Goal: Information Seeking & Learning: Find specific page/section

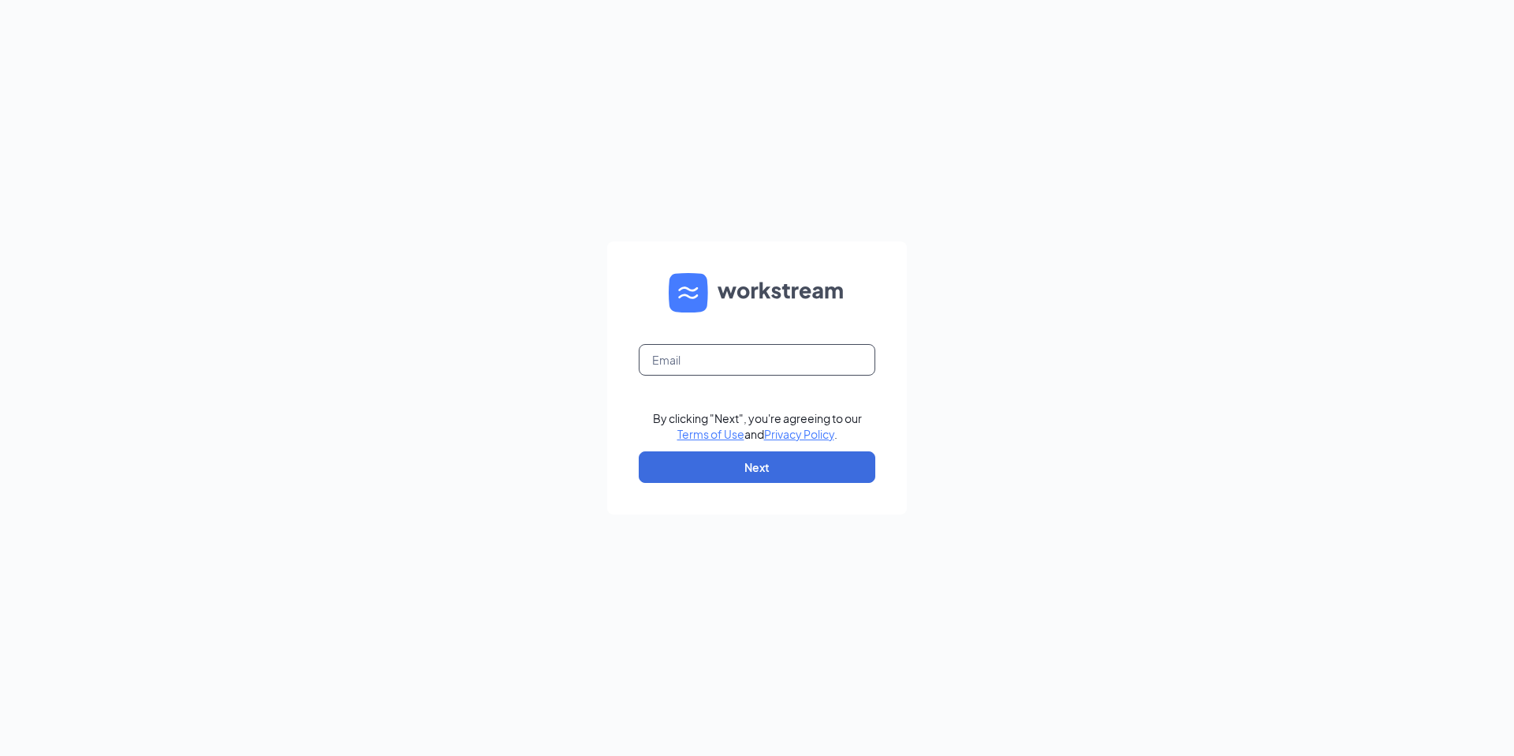
click at [689, 363] on input "text" at bounding box center [757, 360] width 237 height 32
click at [849, 375] on nordpass-icon at bounding box center [757, 375] width 237 height 0
click at [719, 356] on input "text" at bounding box center [757, 360] width 237 height 32
click at [0, 755] on nordpass-autofill-portal at bounding box center [0, 756] width 0 height 0
type input "christopherastockton@gmail.com"
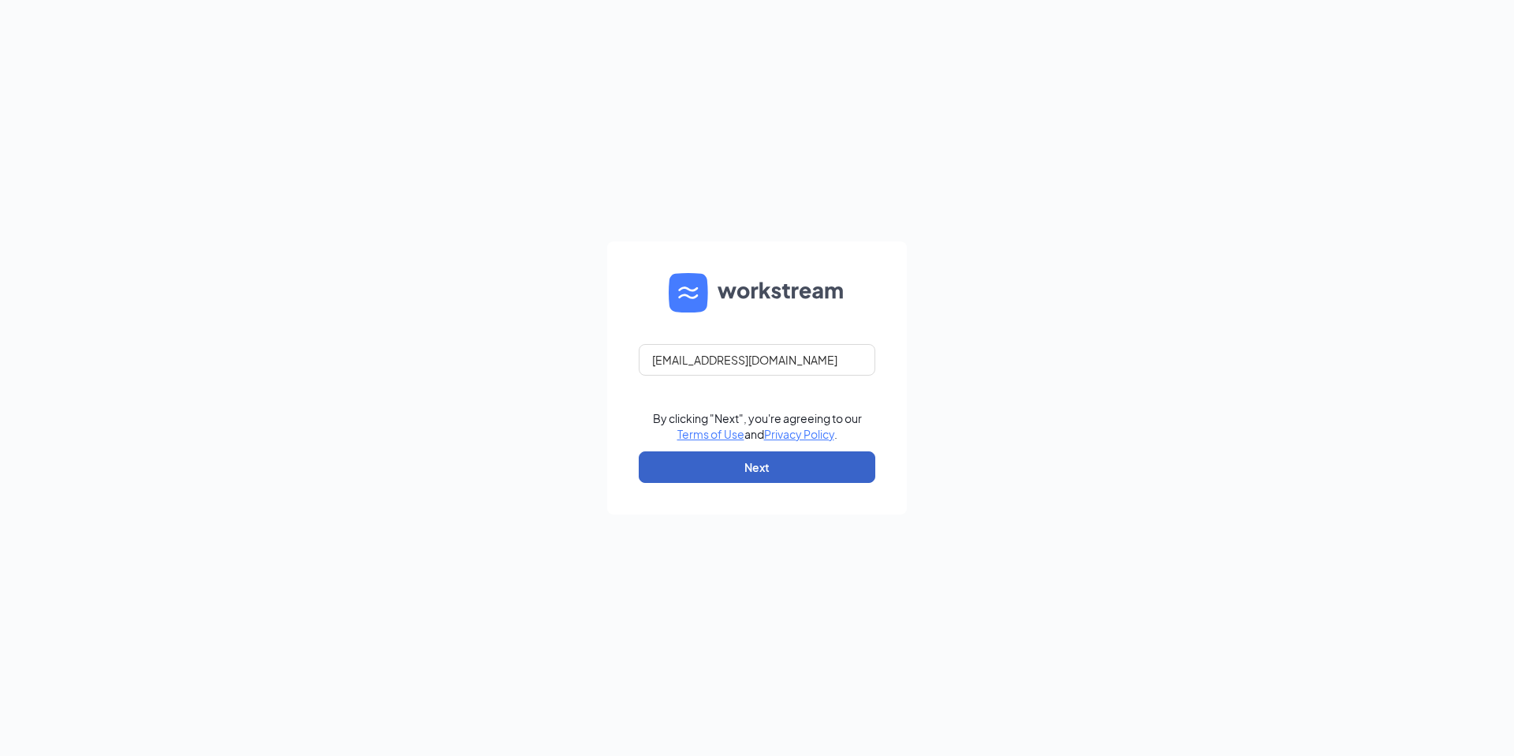
click at [748, 455] on button "Next" at bounding box center [757, 467] width 237 height 32
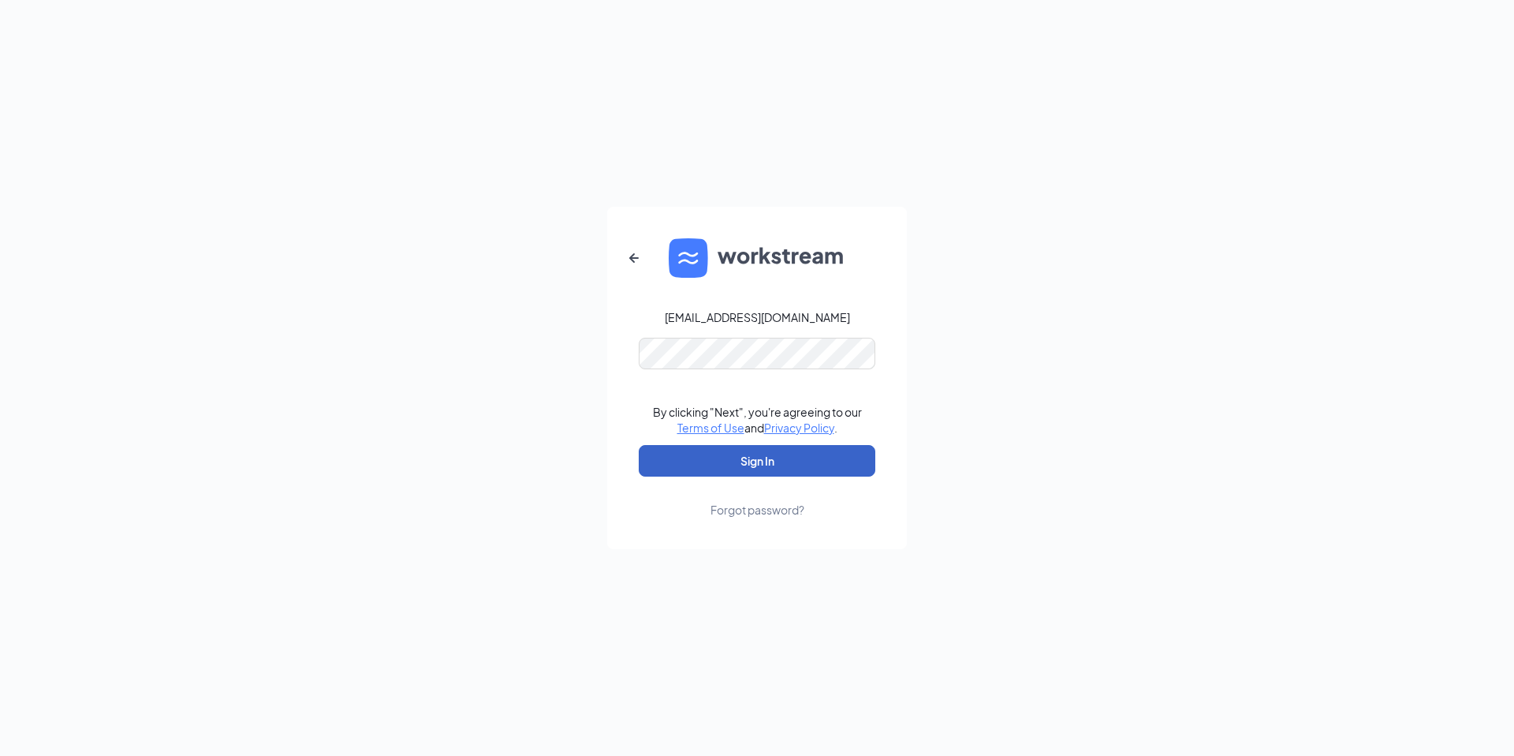
click at [806, 456] on button "Sign In" at bounding box center [757, 461] width 237 height 32
click at [852, 369] on nordpass-icon at bounding box center [757, 369] width 237 height 0
click at [0, 755] on nordpass-autofill-portal at bounding box center [0, 756] width 0 height 0
click at [759, 456] on button "Sign In" at bounding box center [757, 461] width 237 height 32
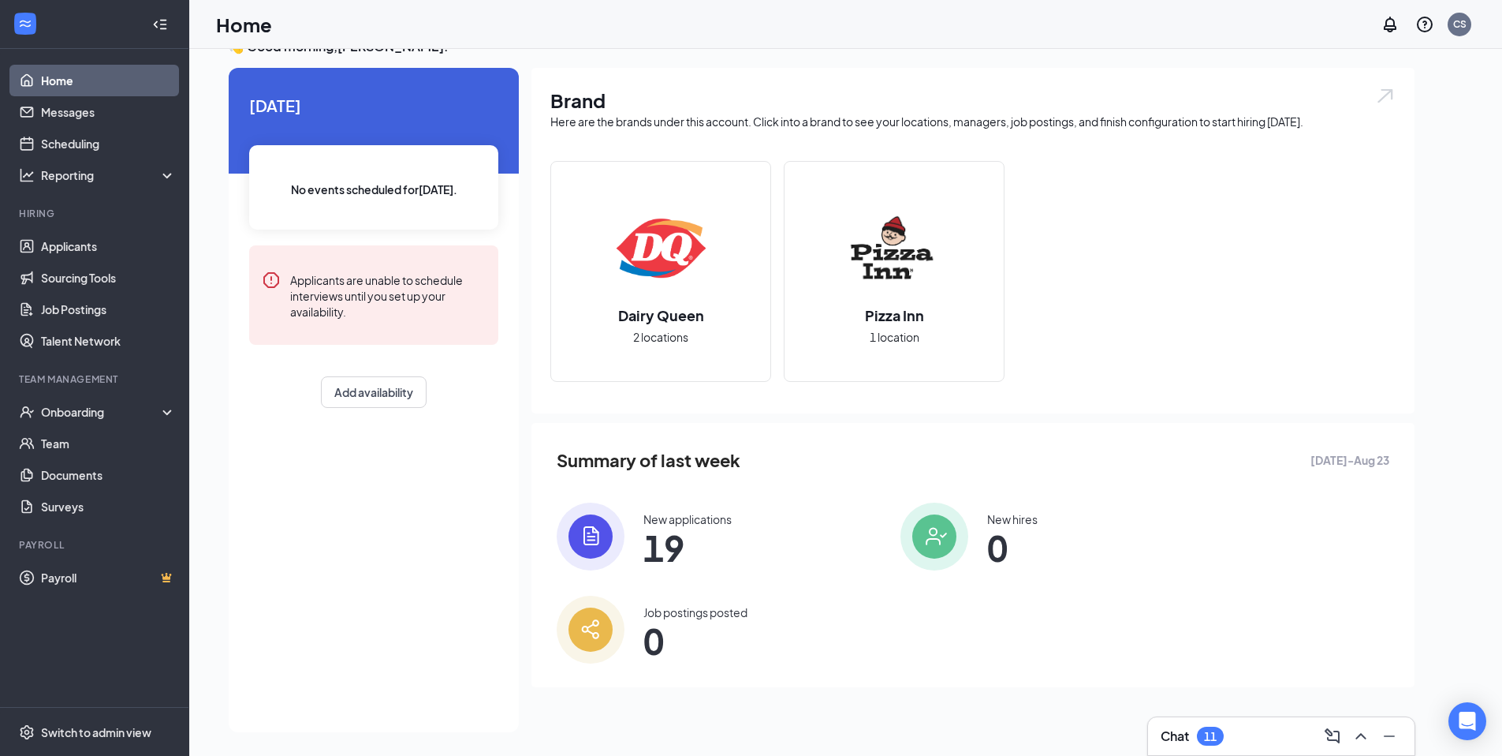
scroll to position [33, 0]
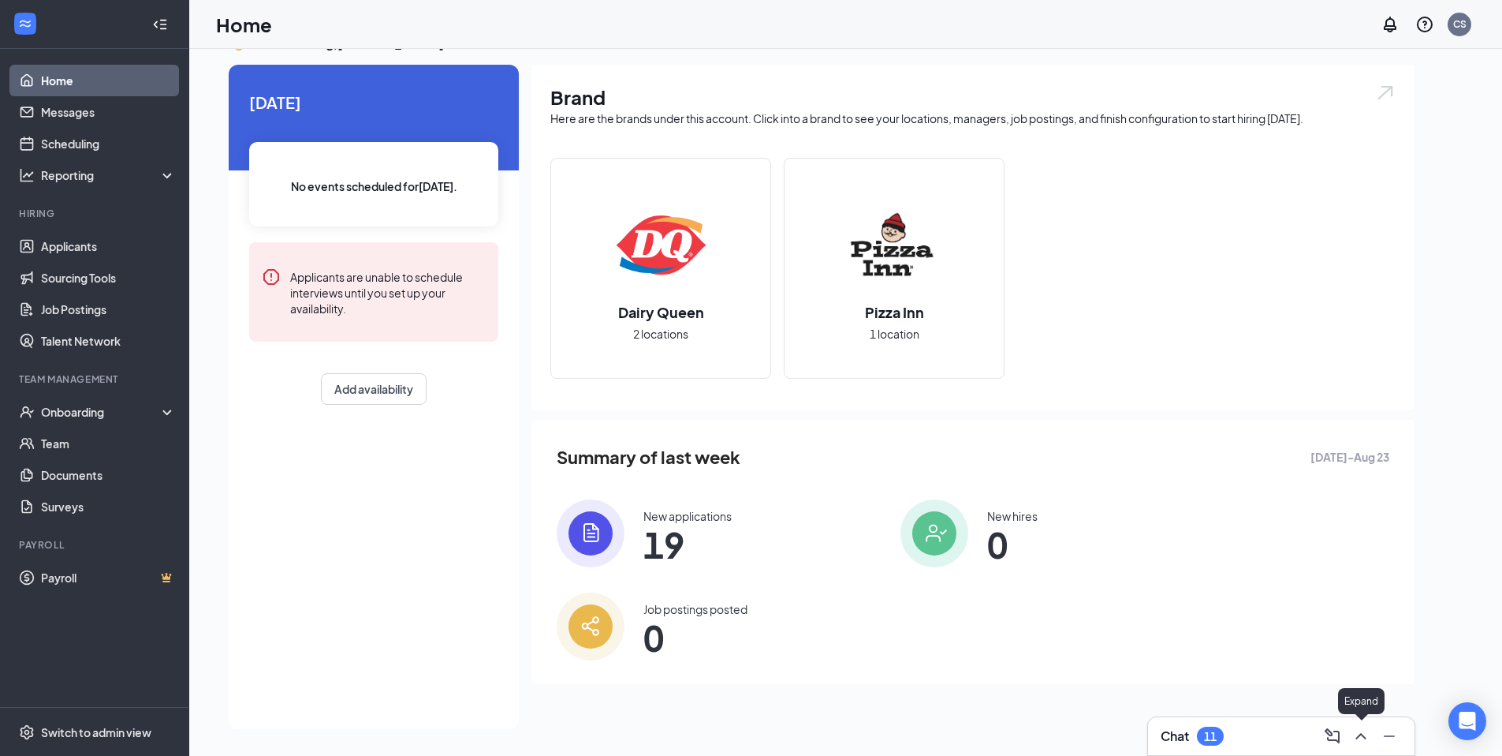
click at [1360, 738] on icon "ChevronUp" at bounding box center [1361, 735] width 19 height 19
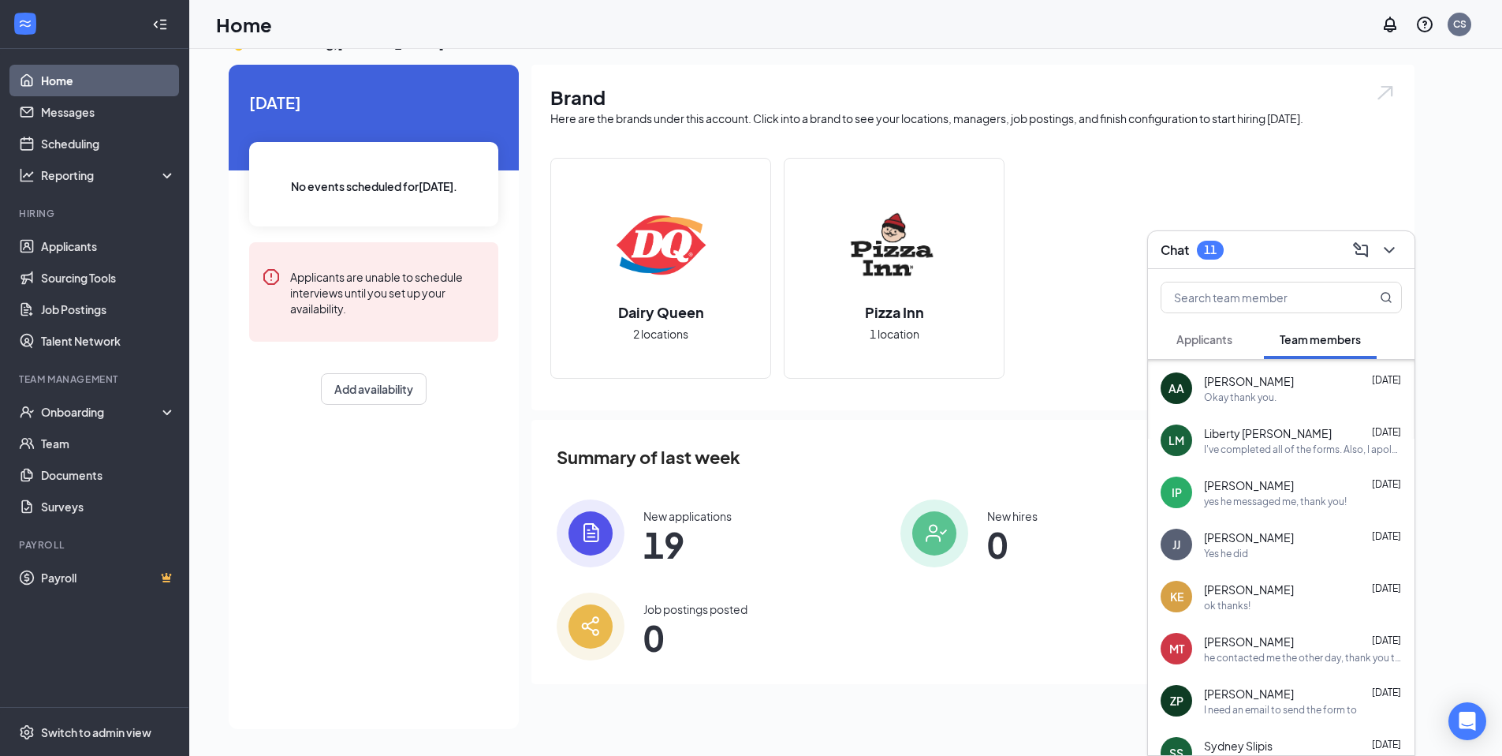
scroll to position [935, 0]
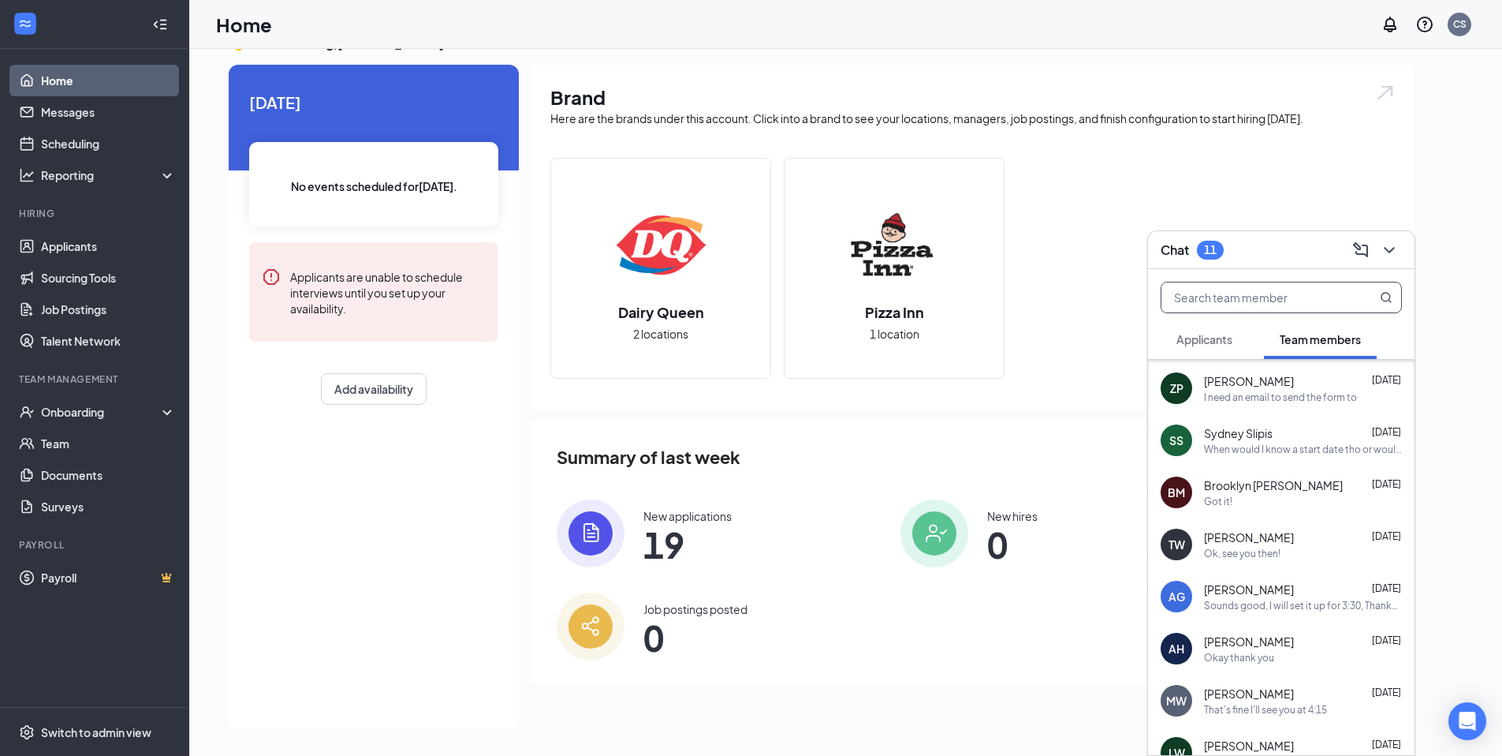
click at [1233, 298] on input "text" at bounding box center [1255, 297] width 187 height 30
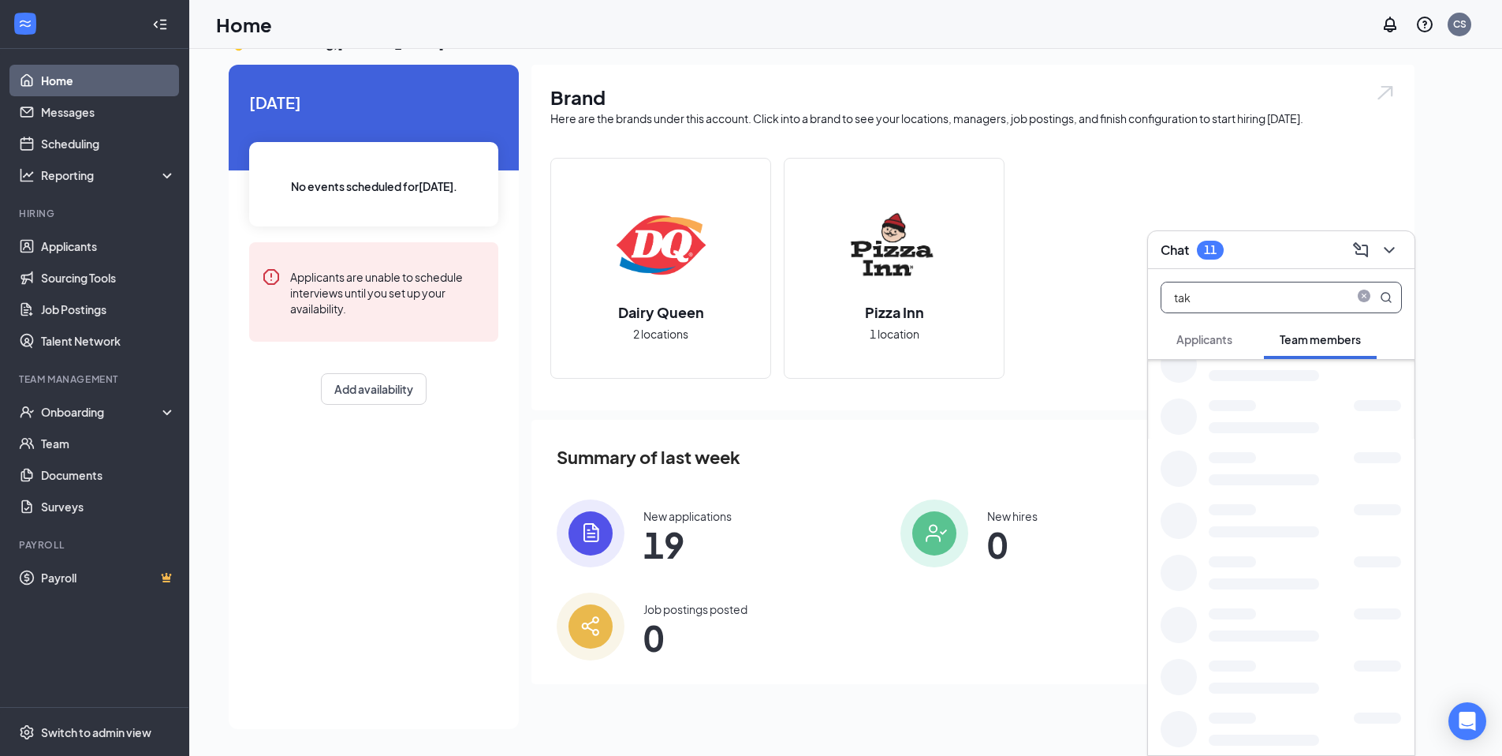
scroll to position [0, 0]
type input "t"
type input "[PERSON_NAME]"
click at [1192, 353] on button "Applicants" at bounding box center [1205, 338] width 88 height 39
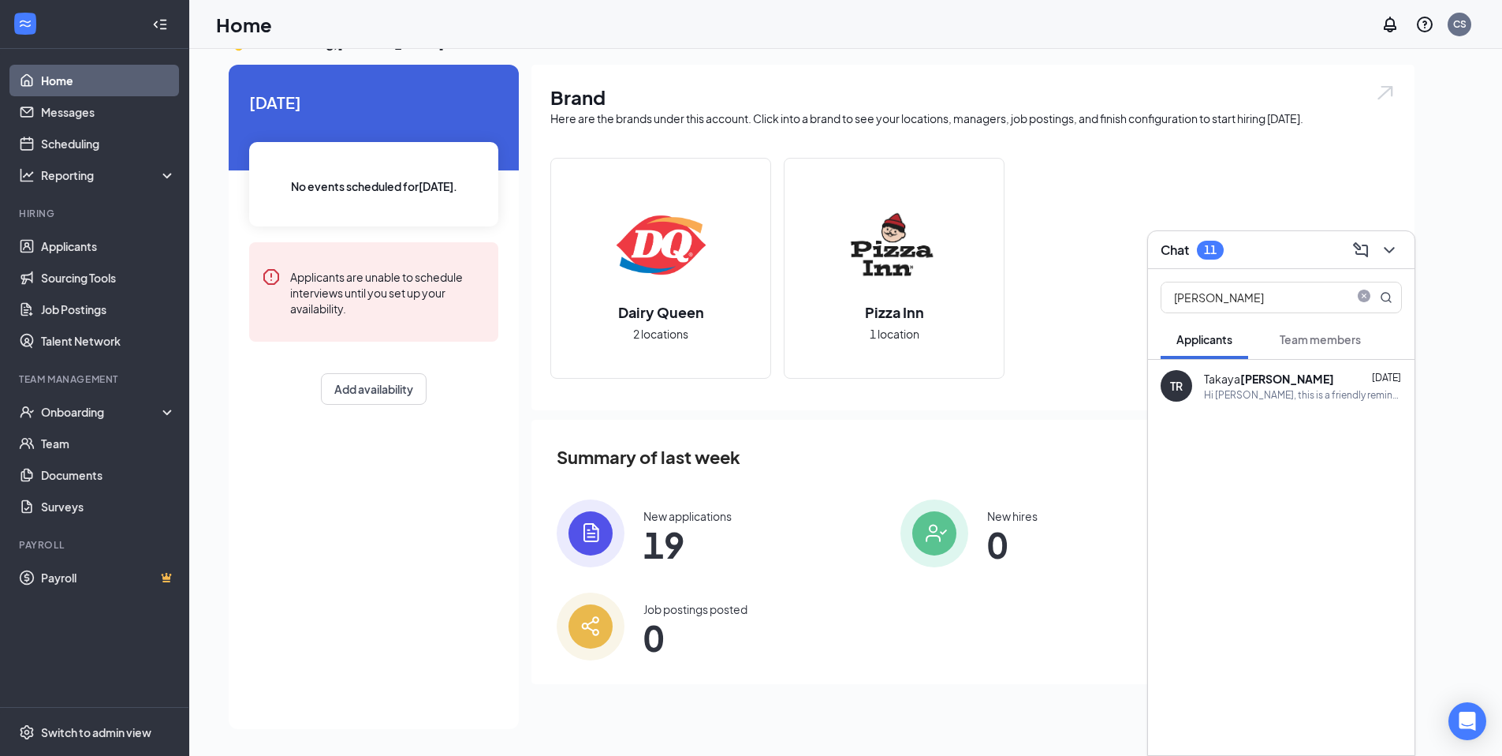
click at [1242, 388] on div "Hi [PERSON_NAME], this is a friendly reminder. Your meeting with Dairy Queen fo…" at bounding box center [1303, 394] width 198 height 13
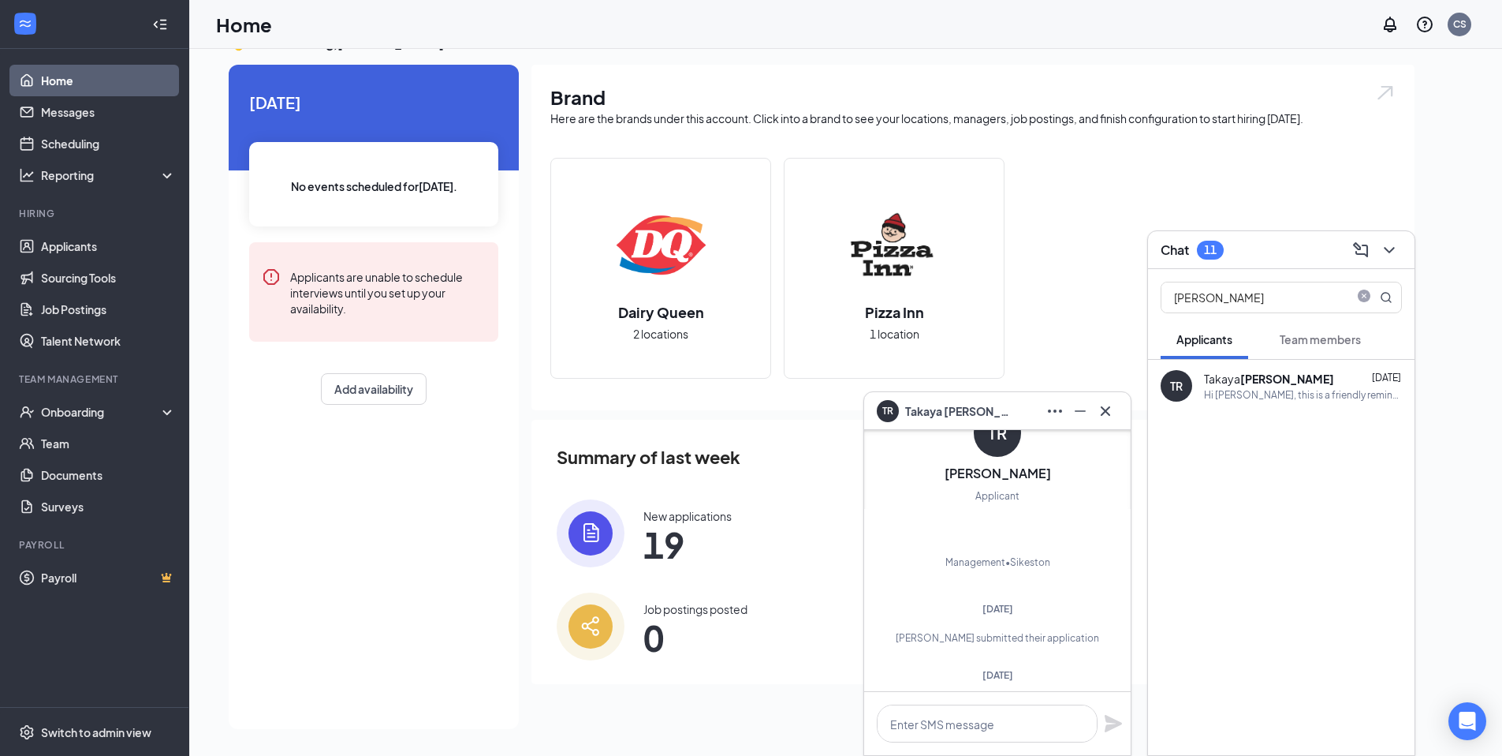
scroll to position [-968, 0]
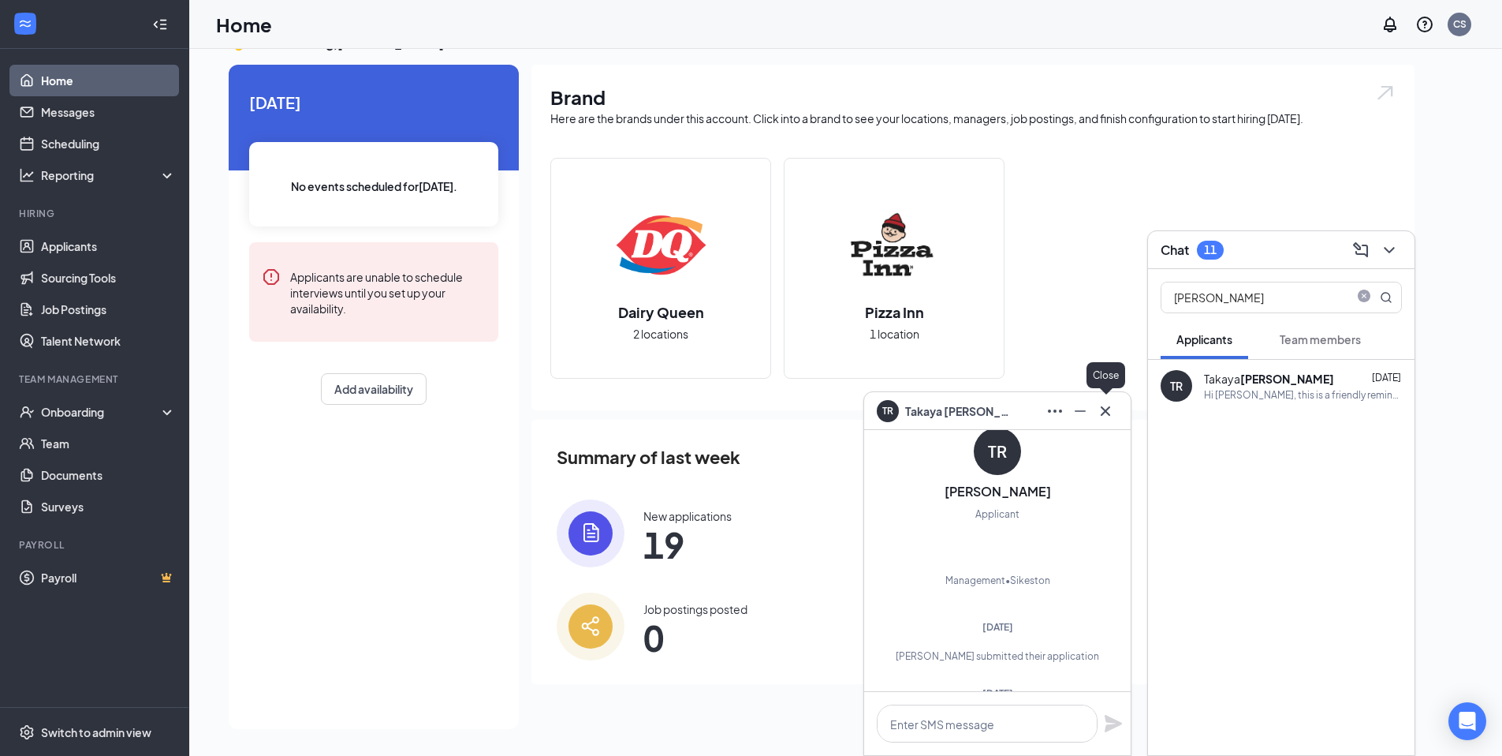
click at [1103, 408] on icon "Cross" at bounding box center [1105, 409] width 9 height 9
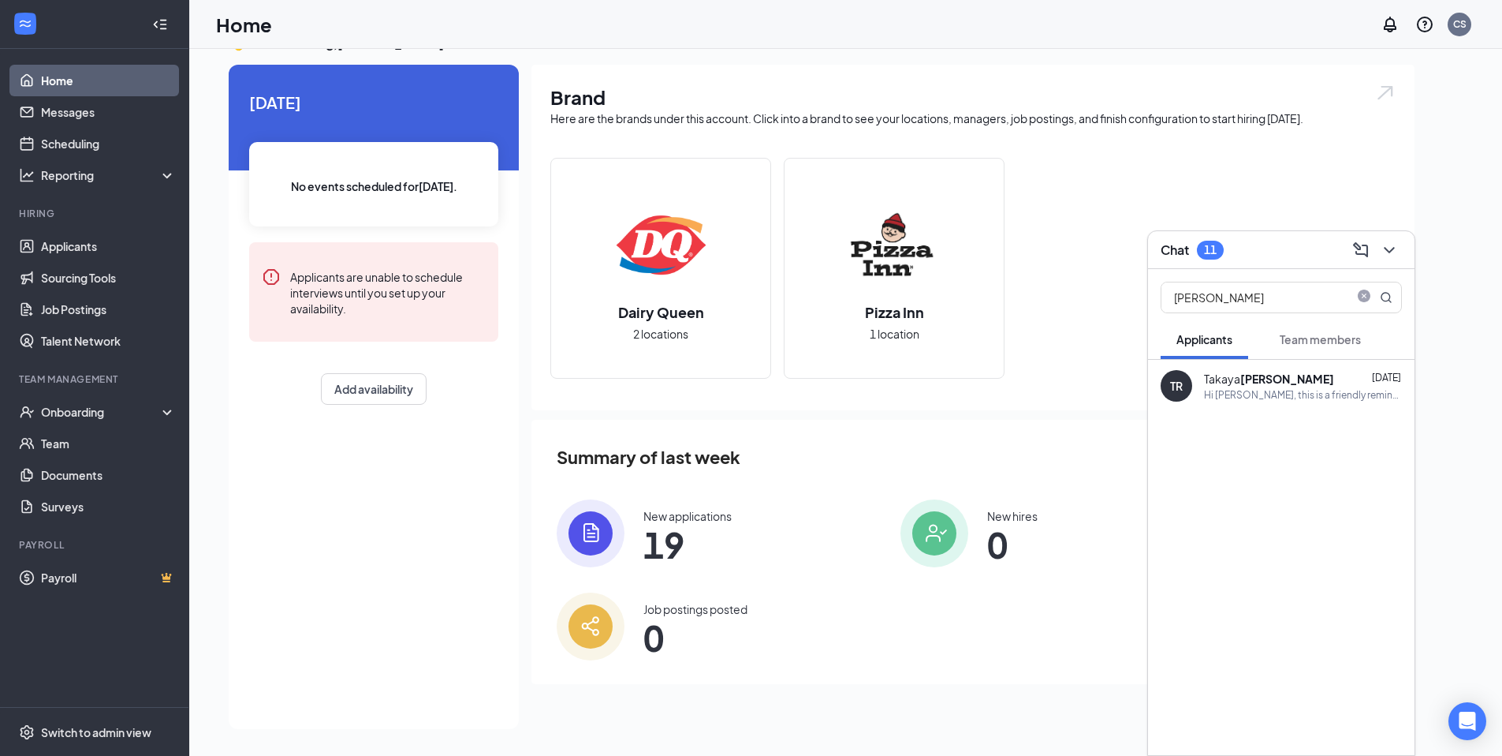
click at [1314, 342] on span "Team members" at bounding box center [1320, 339] width 81 height 14
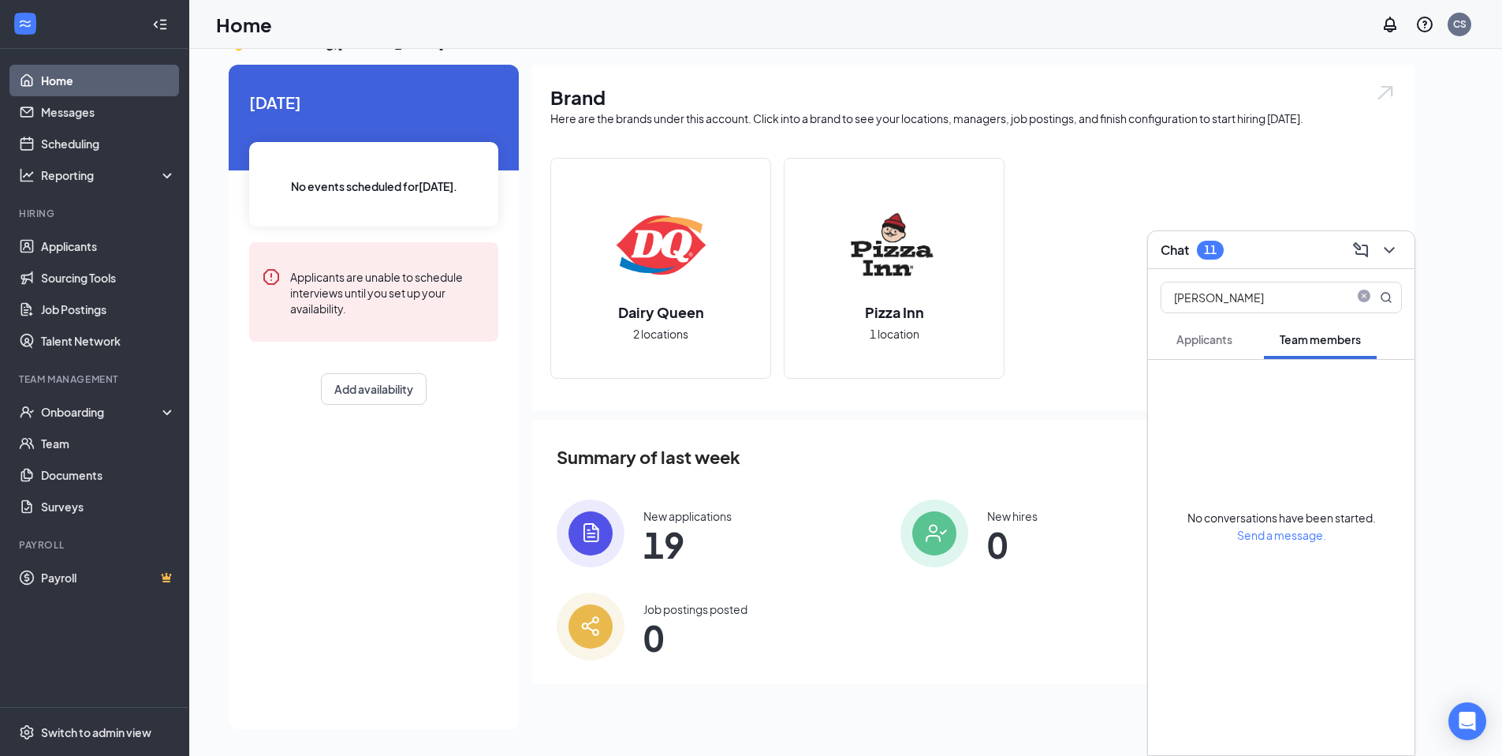
click at [1215, 344] on span "Applicants" at bounding box center [1205, 339] width 56 height 14
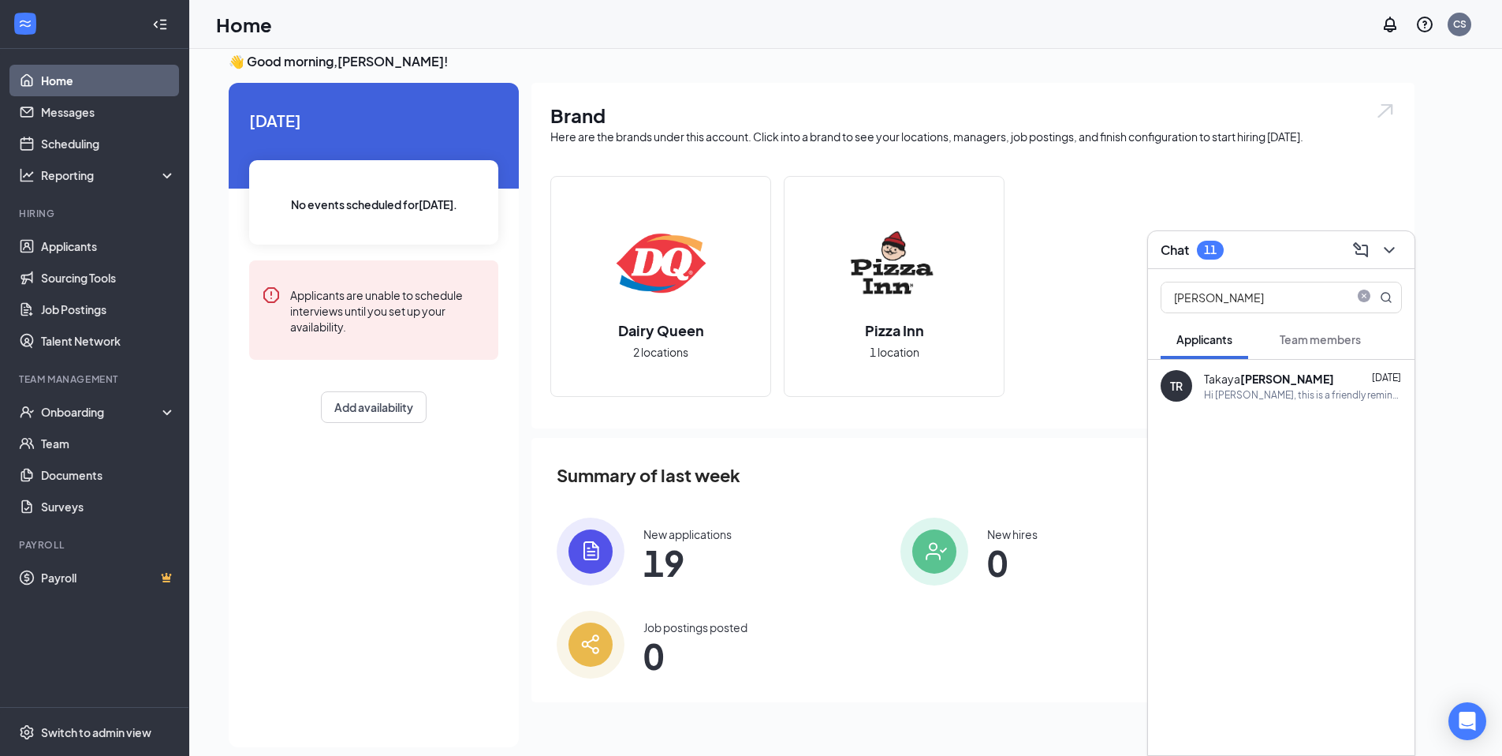
scroll to position [0, 0]
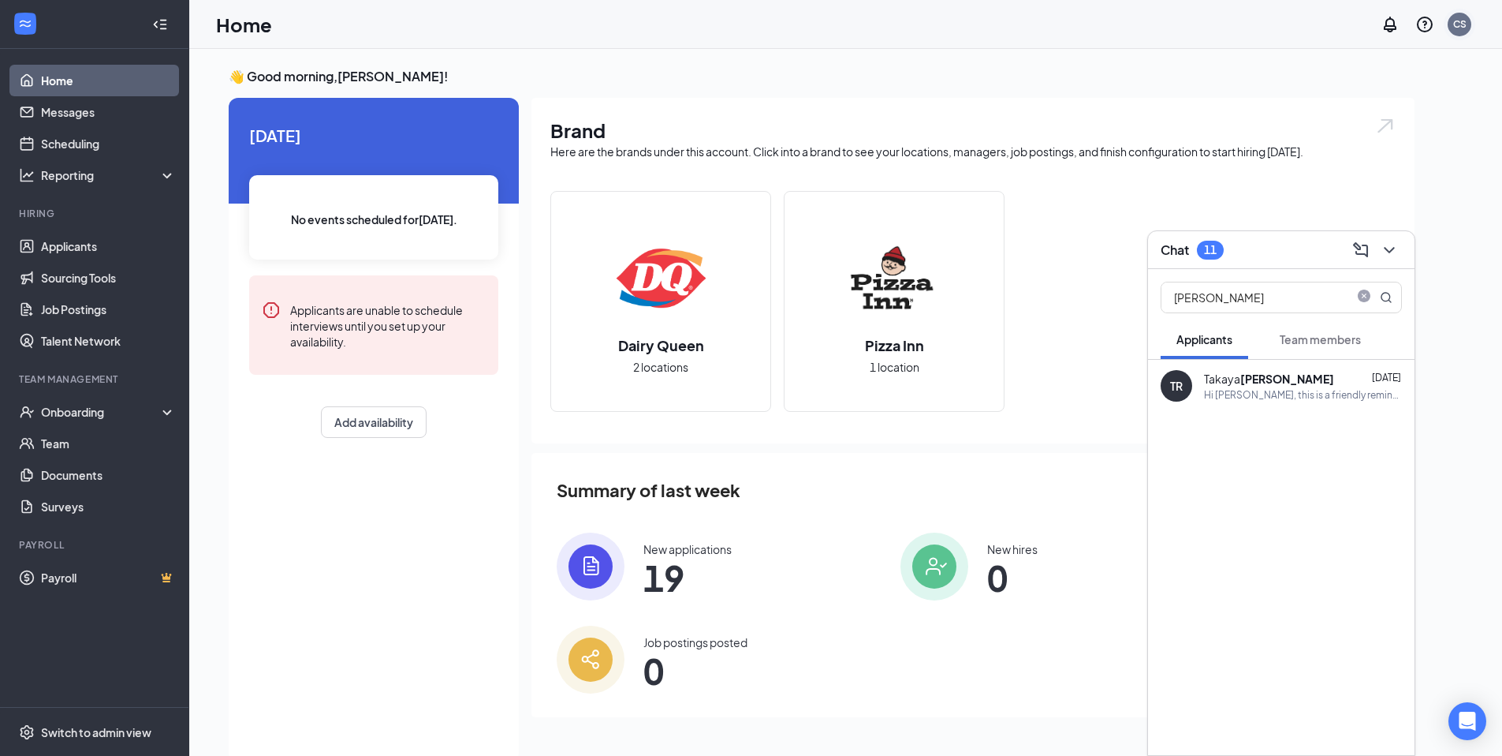
click at [1463, 26] on div "CS" at bounding box center [1459, 23] width 13 height 13
click at [1235, 194] on div "Dairy Queen 2 locations [GEOGRAPHIC_DATA] 1 location" at bounding box center [972, 307] width 845 height 233
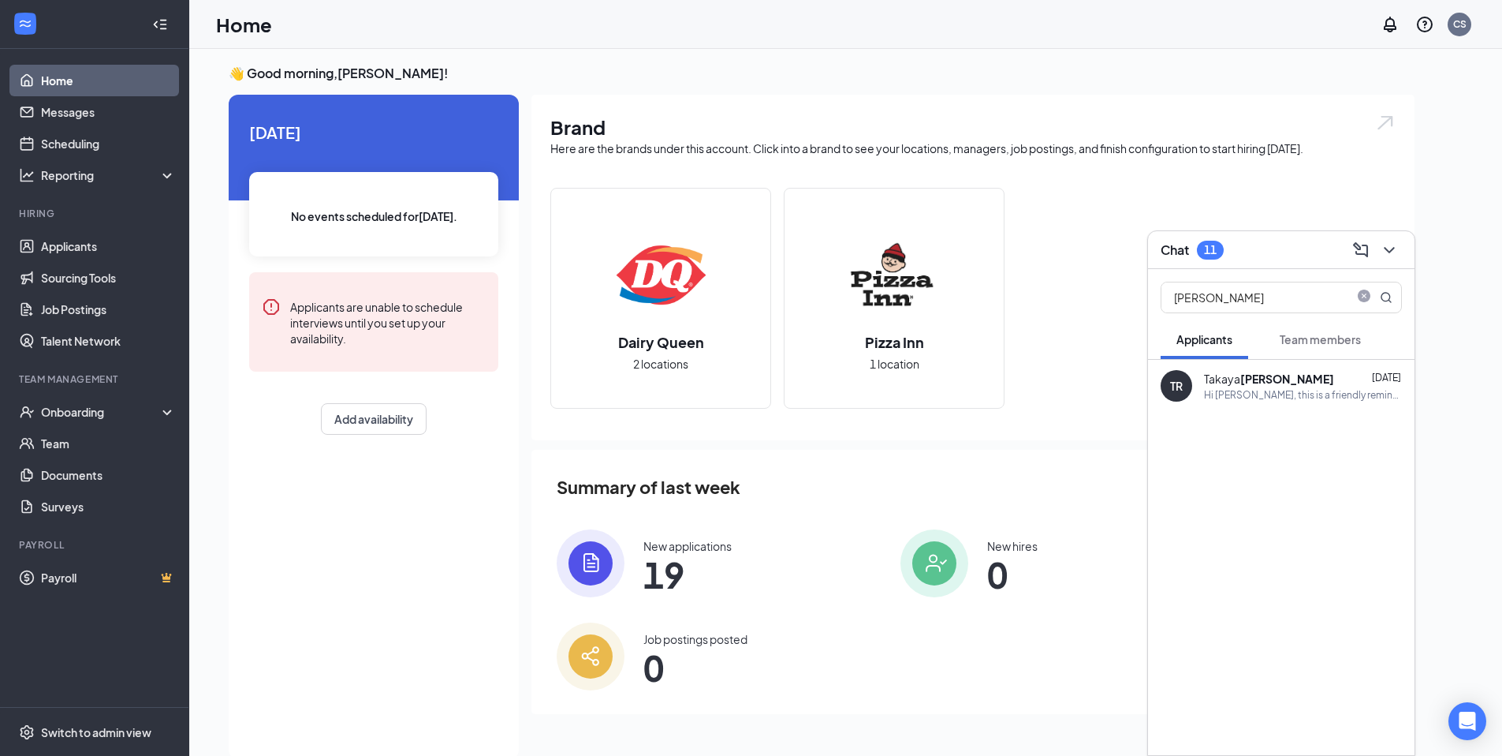
click at [714, 314] on div "Dairy Queen 2 locations" at bounding box center [660, 297] width 219 height 219
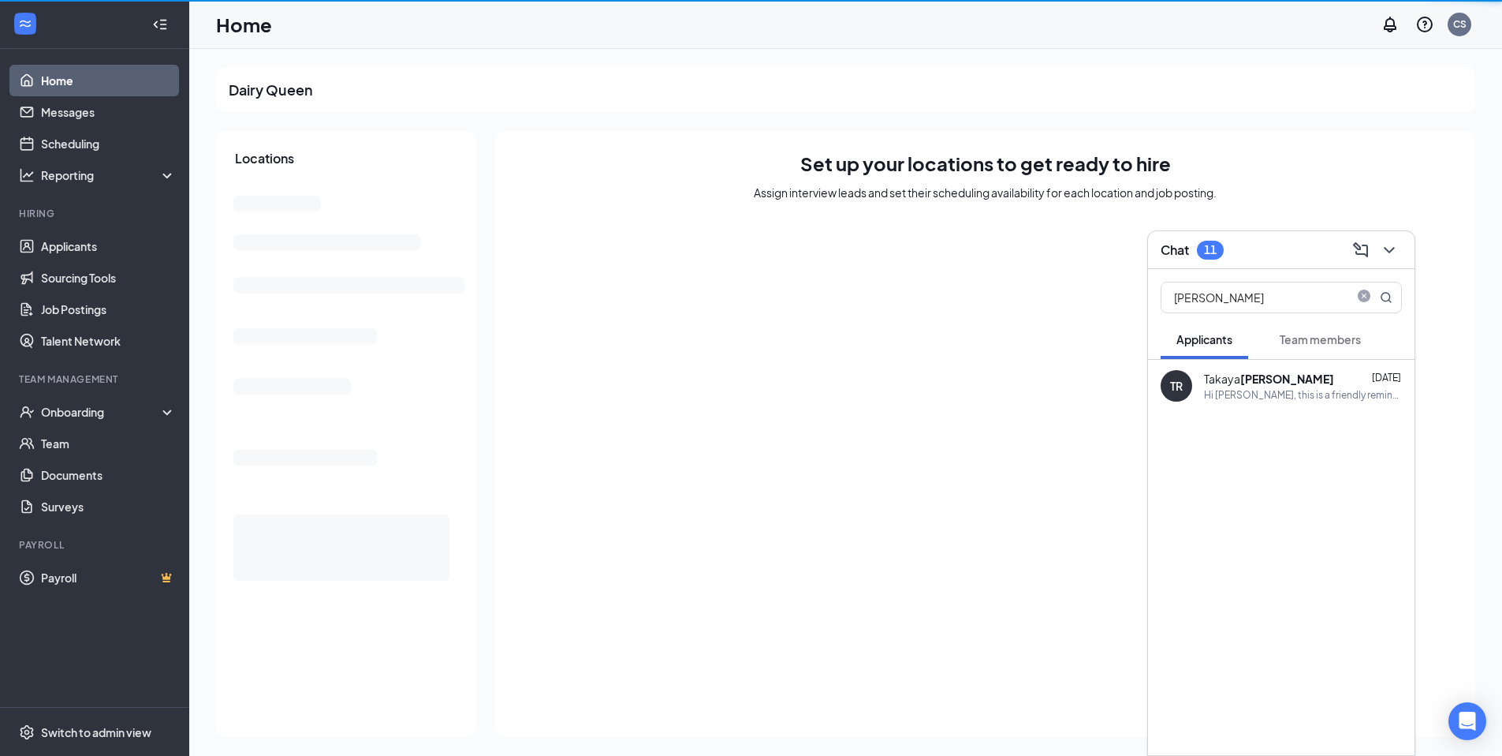
scroll to position [1, 0]
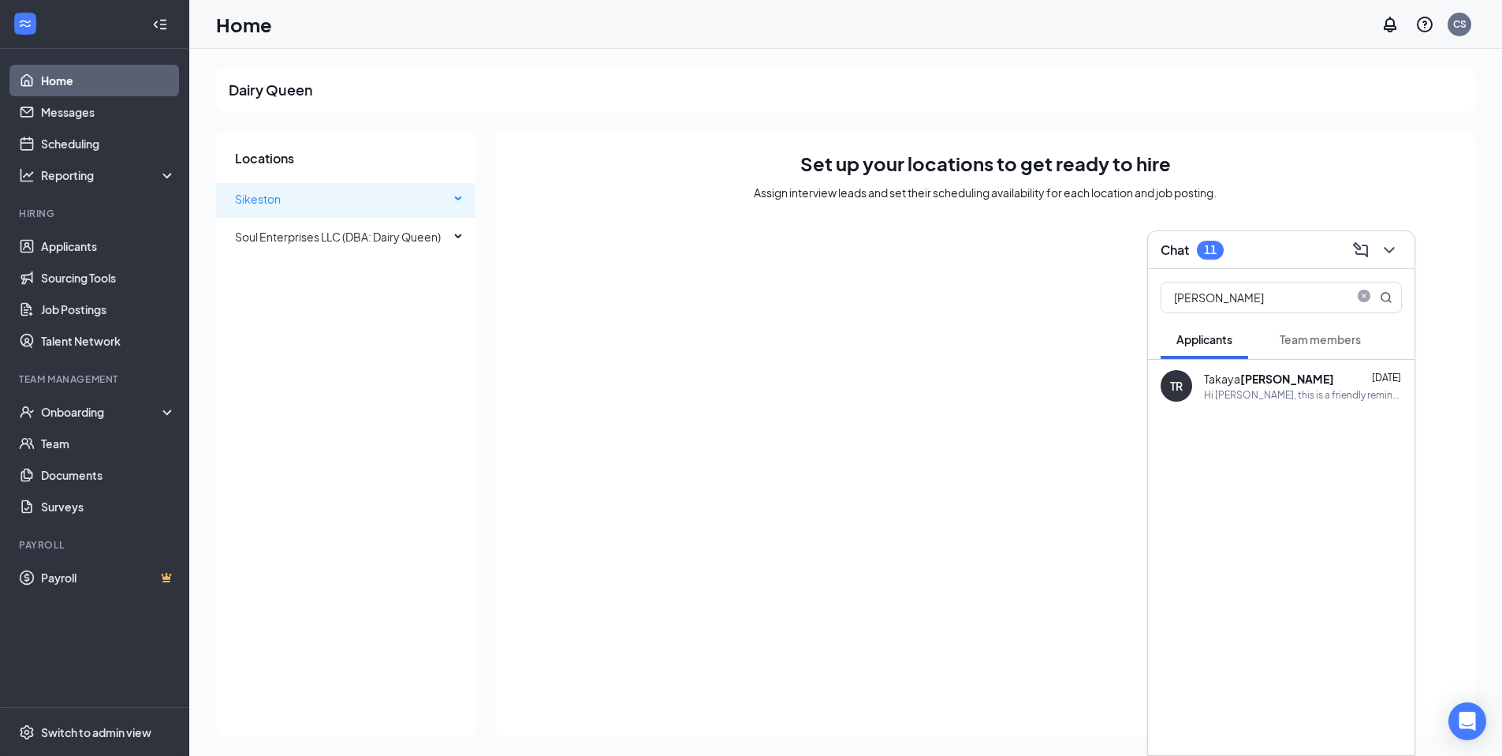
click at [265, 195] on span "Sikeston" at bounding box center [258, 199] width 46 height 14
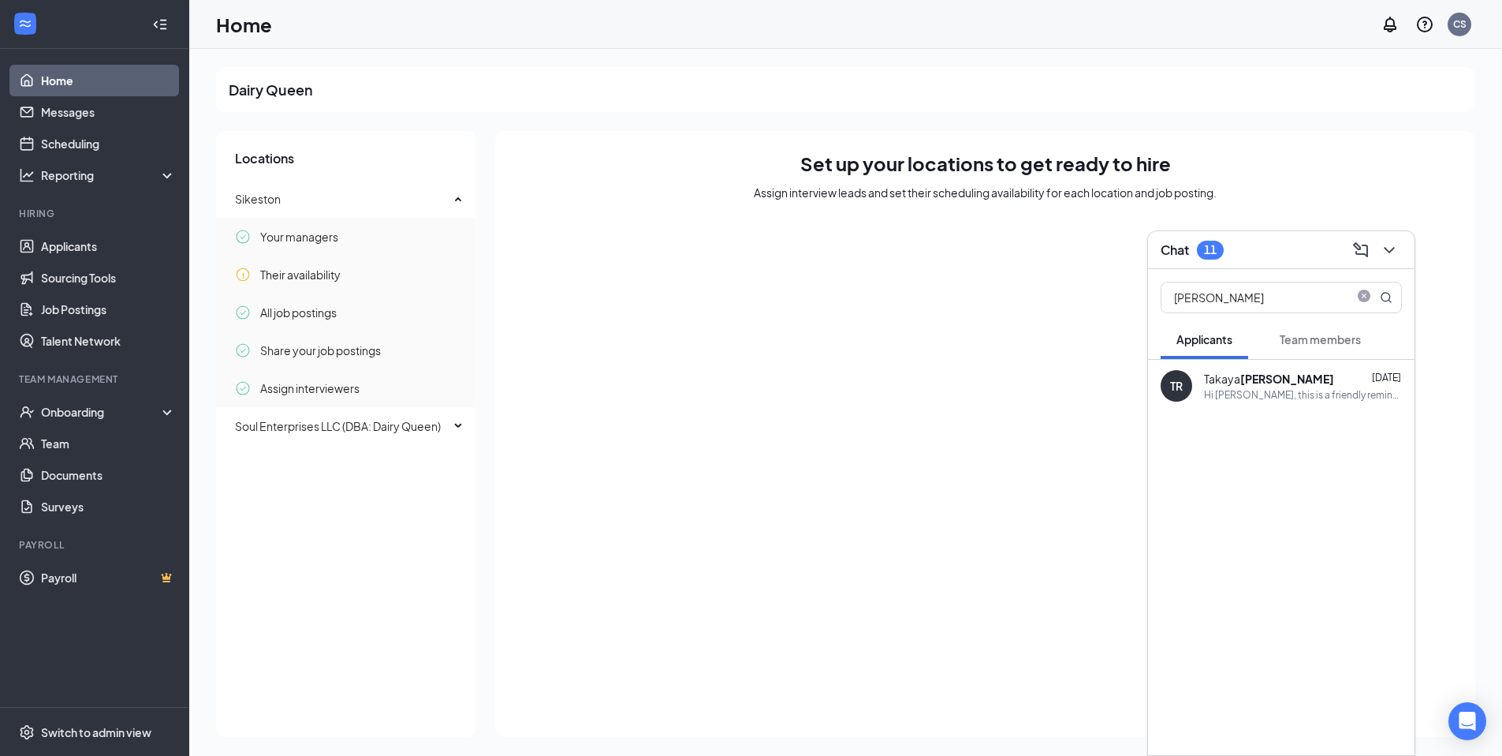
click at [1326, 358] on button "Team members" at bounding box center [1320, 338] width 113 height 39
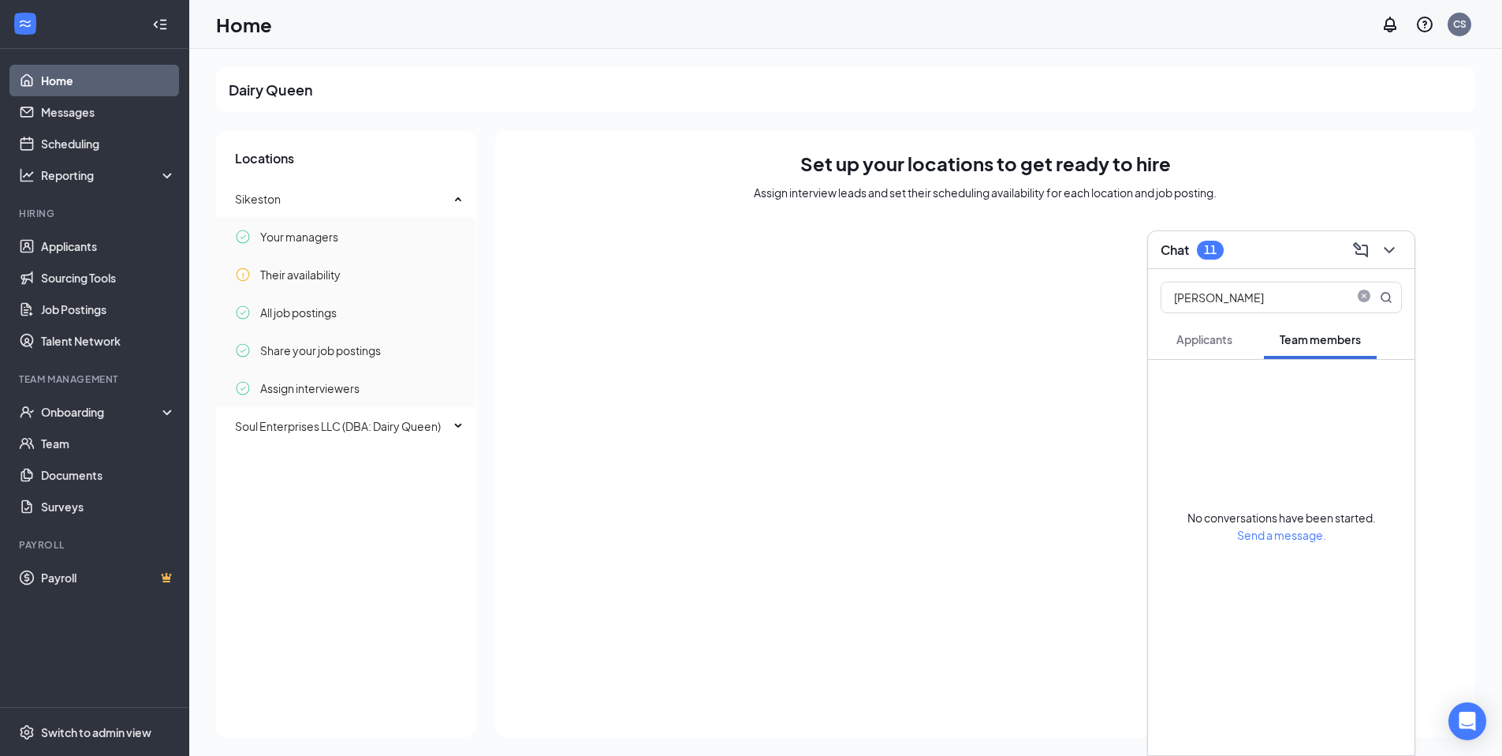
click at [1194, 338] on span "Applicants" at bounding box center [1205, 339] width 56 height 14
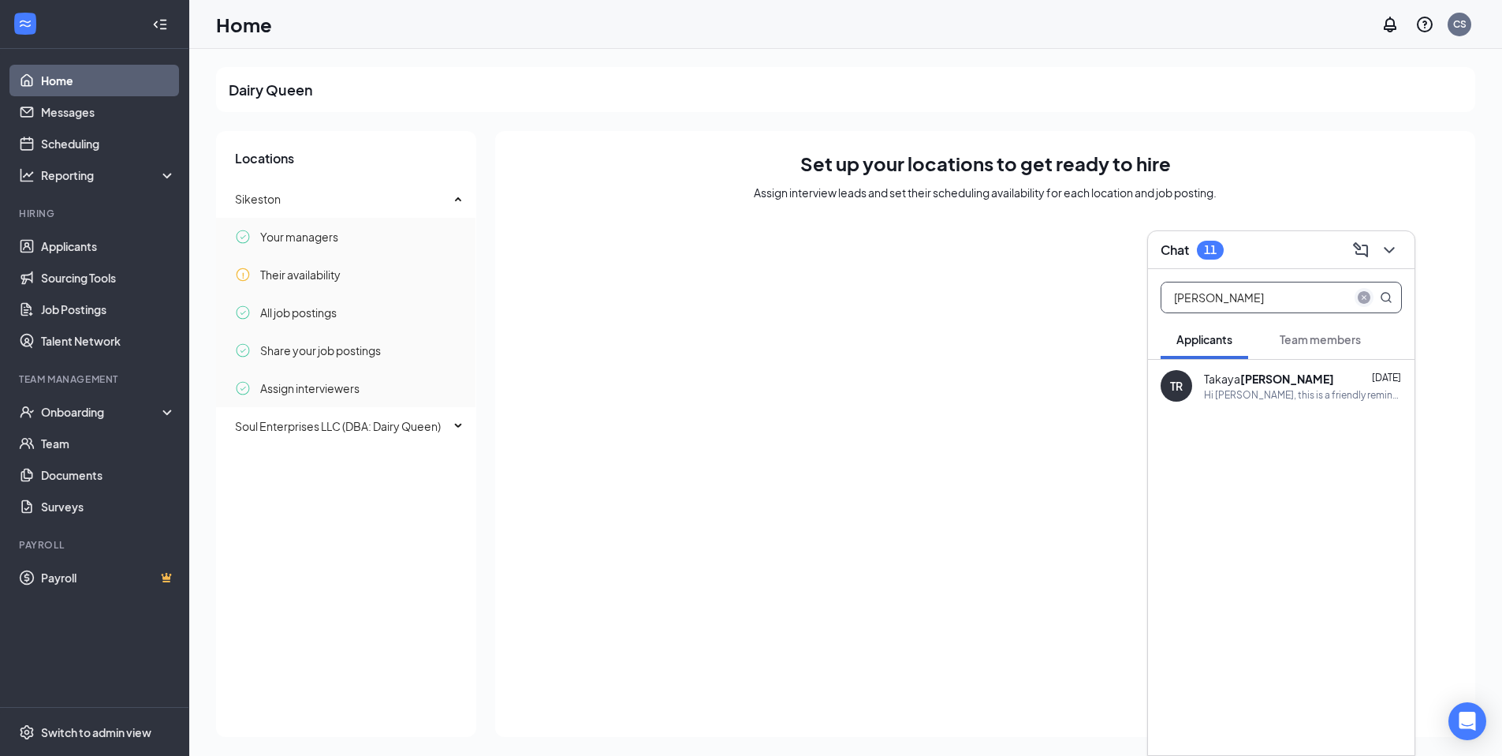
click at [1371, 299] on span "close-circle" at bounding box center [1364, 297] width 19 height 19
click at [1206, 258] on div "11" at bounding box center [1210, 250] width 27 height 19
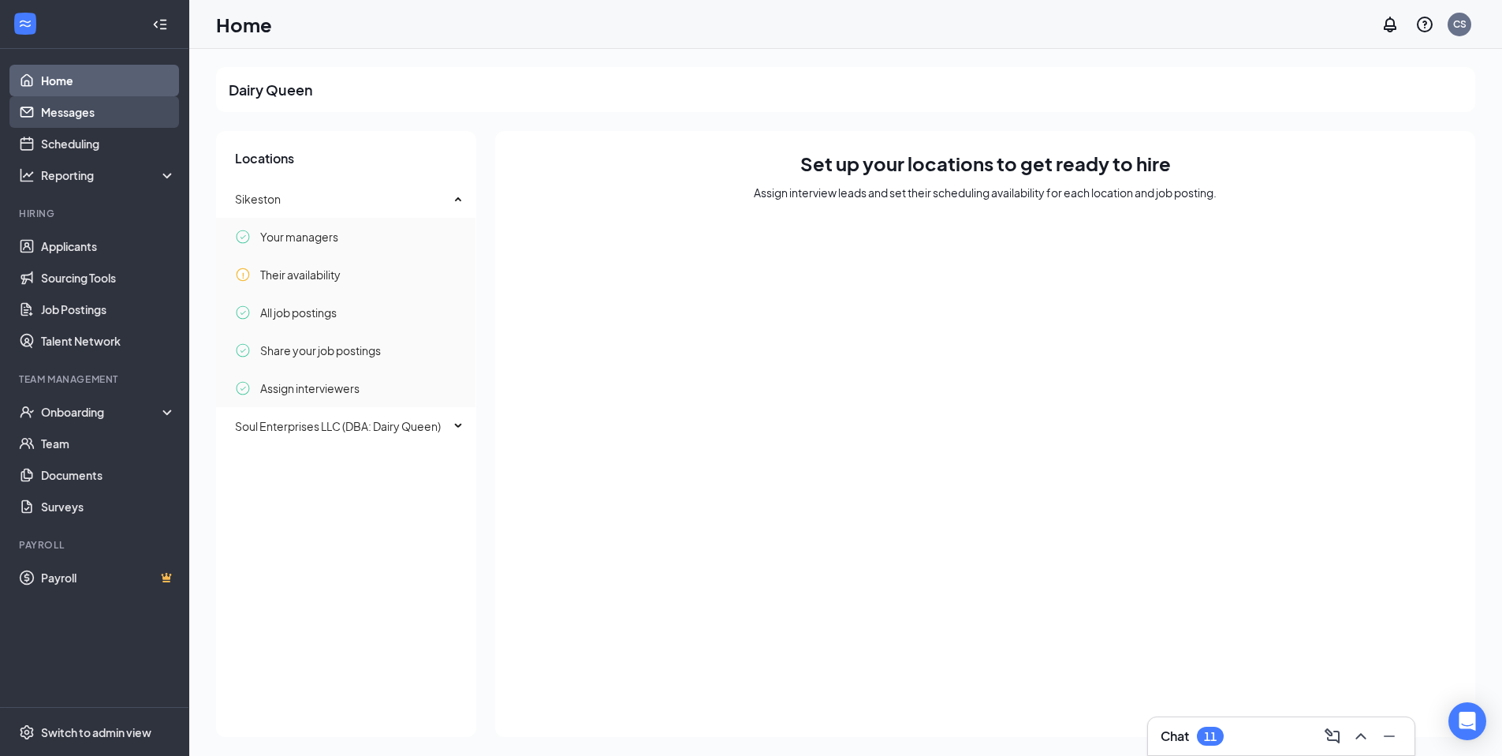
click at [62, 117] on link "Messages" at bounding box center [108, 112] width 135 height 32
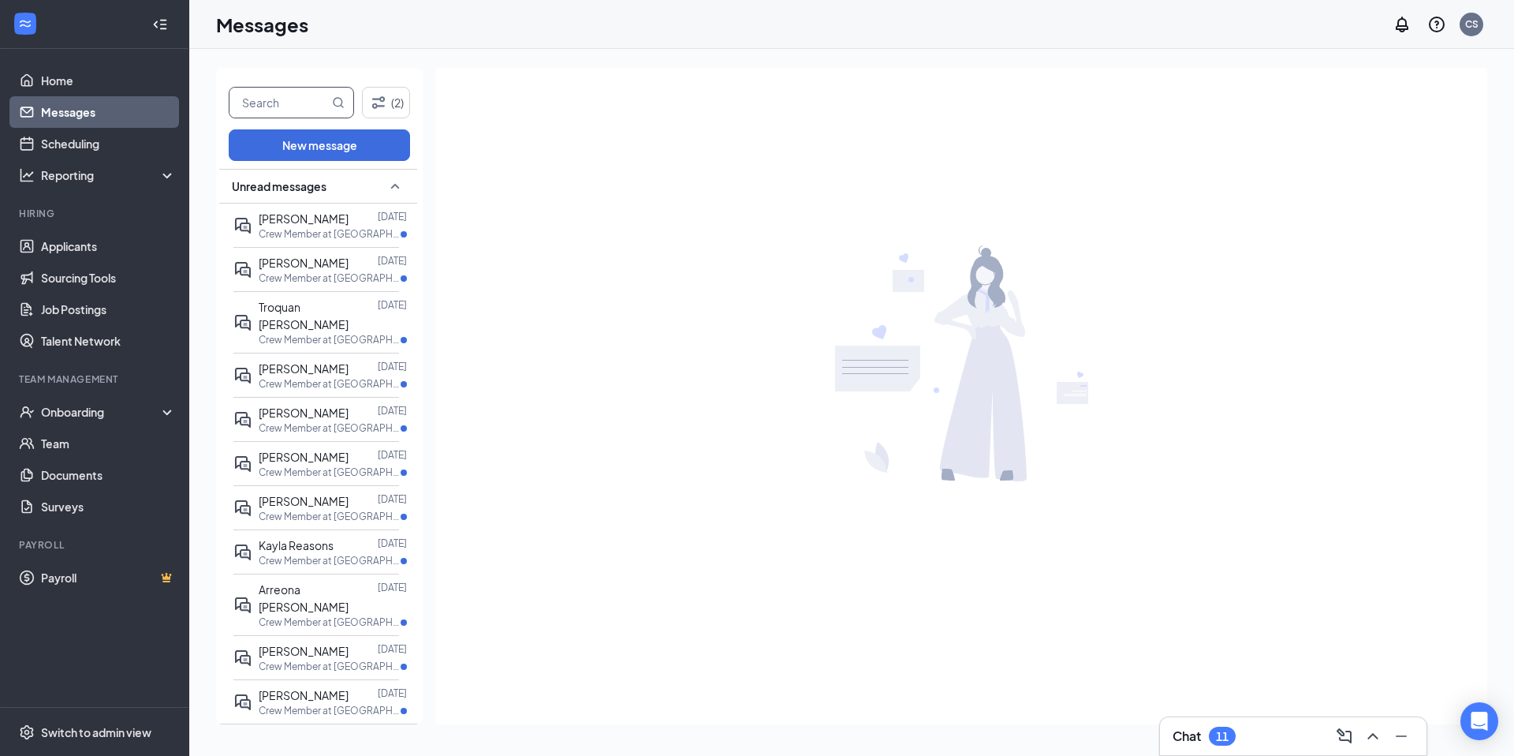
click at [308, 117] on input "text" at bounding box center [278, 103] width 99 height 30
click at [374, 106] on icon "Filter" at bounding box center [378, 102] width 13 height 12
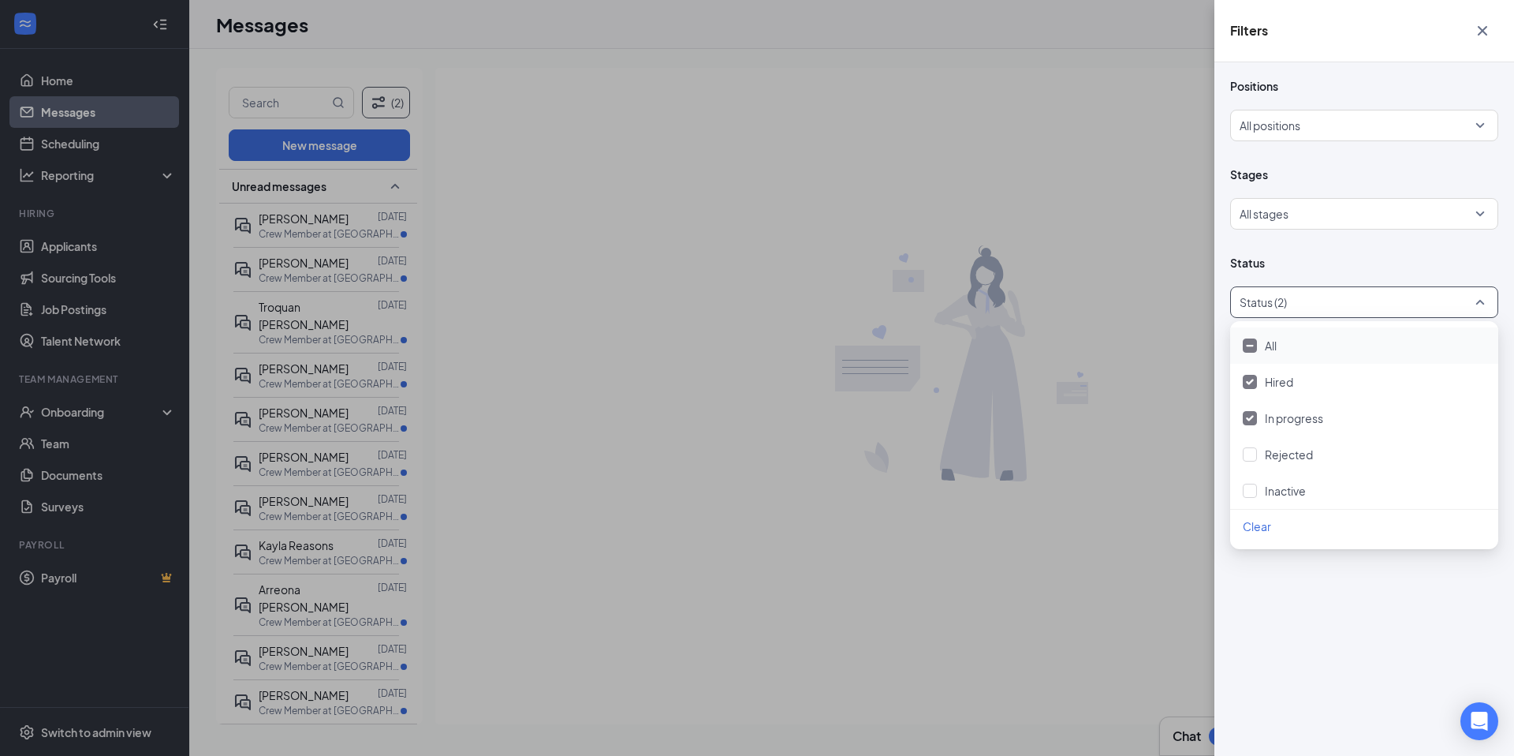
click at [1371, 300] on div at bounding box center [1356, 301] width 244 height 25
click at [1251, 382] on img at bounding box center [1250, 382] width 8 height 6
click at [1250, 416] on img at bounding box center [1250, 418] width 8 height 6
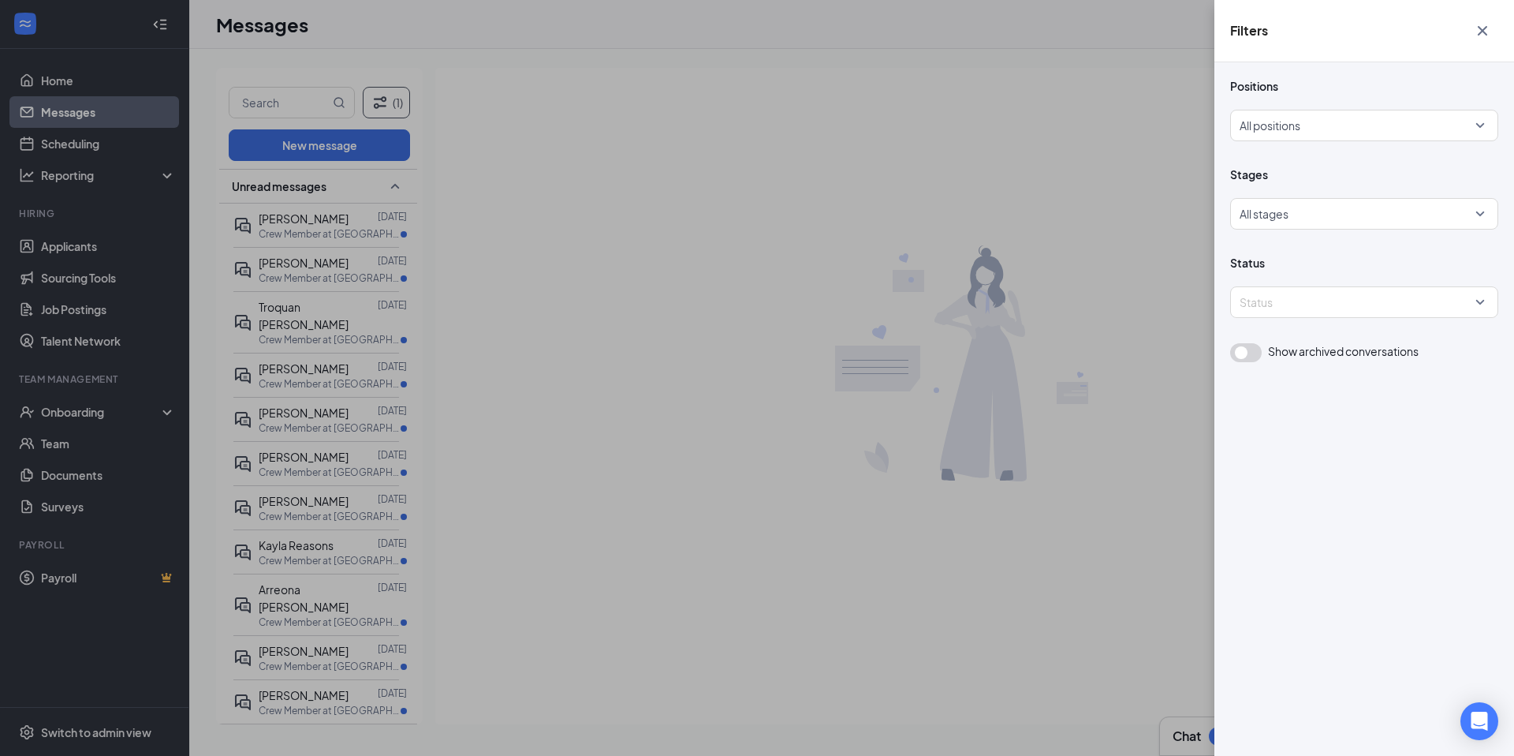
click at [1284, 259] on span "Status" at bounding box center [1364, 263] width 268 height 16
click at [1282, 214] on div at bounding box center [1360, 213] width 238 height 25
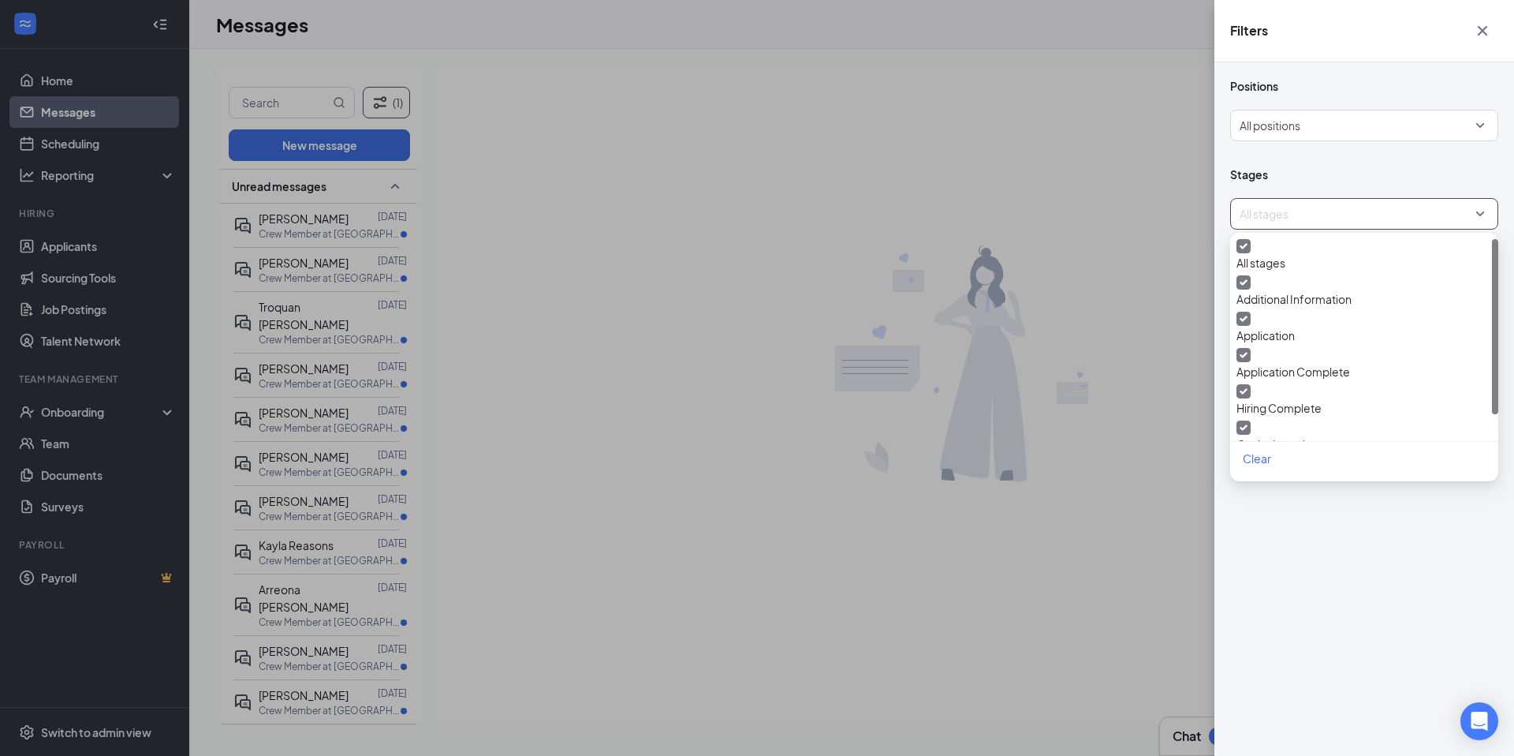
click at [1304, 218] on div at bounding box center [1360, 213] width 238 height 25
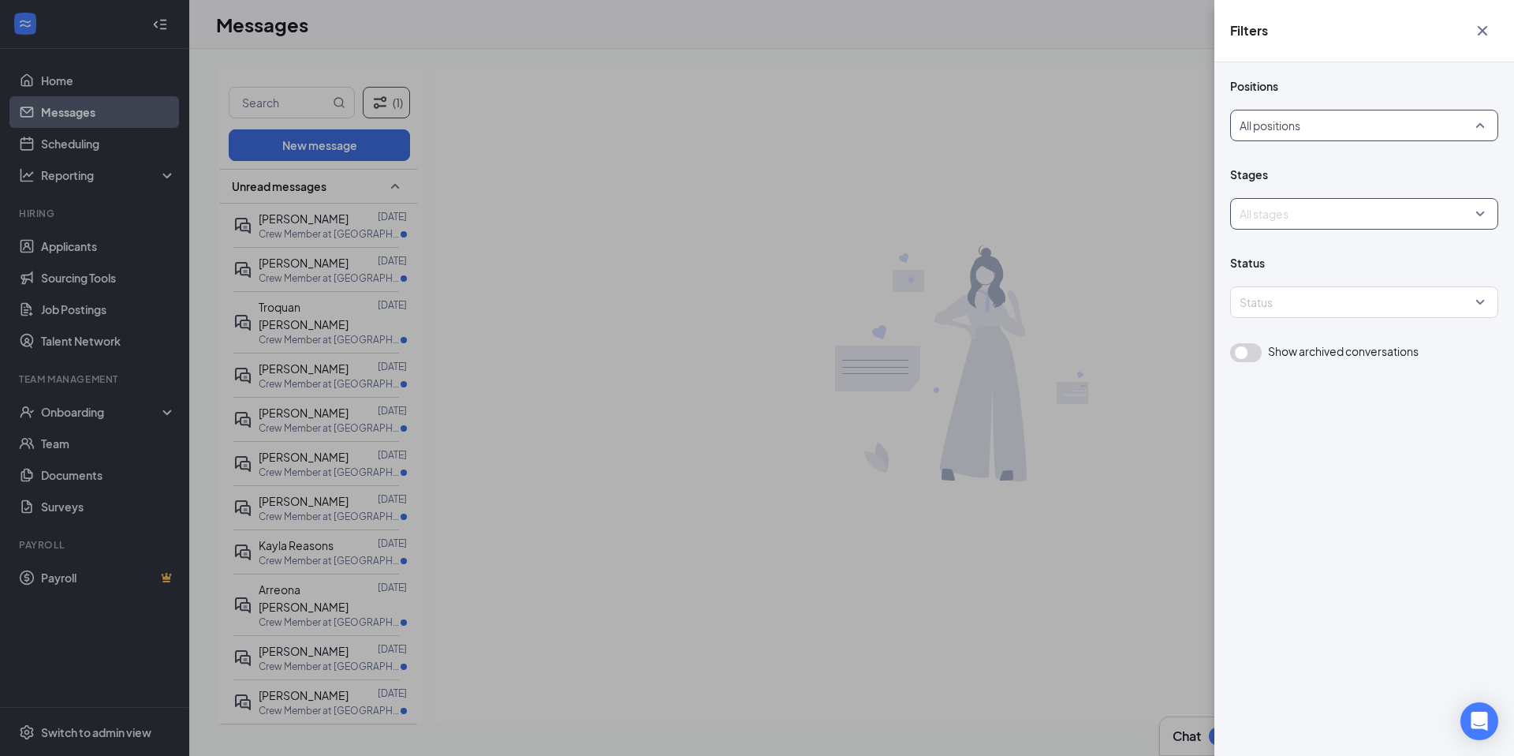
click at [1302, 135] on div at bounding box center [1360, 125] width 238 height 25
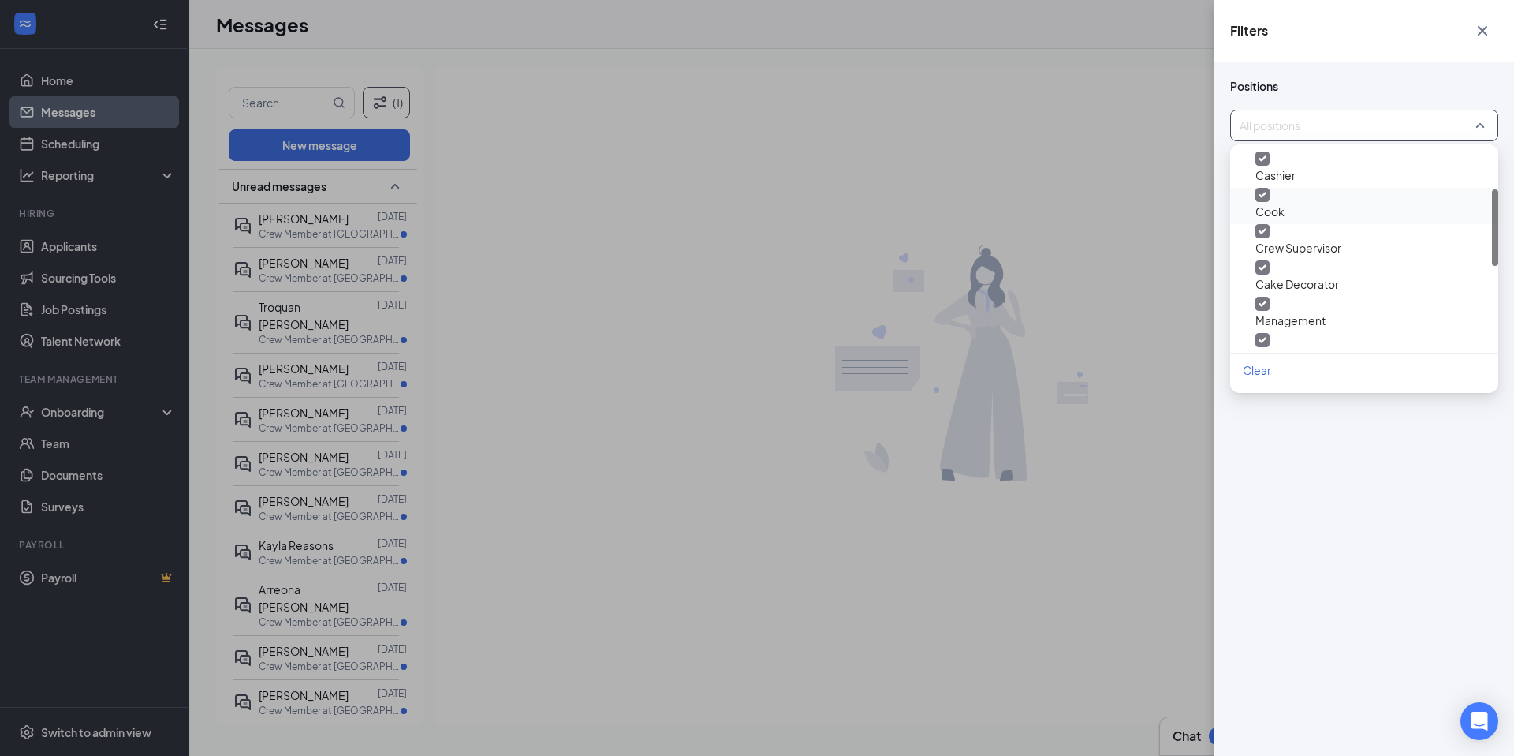
scroll to position [102, 0]
click at [1263, 293] on div at bounding box center [1263, 300] width 14 height 14
click at [1270, 227] on div at bounding box center [1263, 230] width 14 height 14
click at [1267, 263] on img at bounding box center [1263, 266] width 8 height 6
click at [1267, 336] on img at bounding box center [1263, 339] width 8 height 6
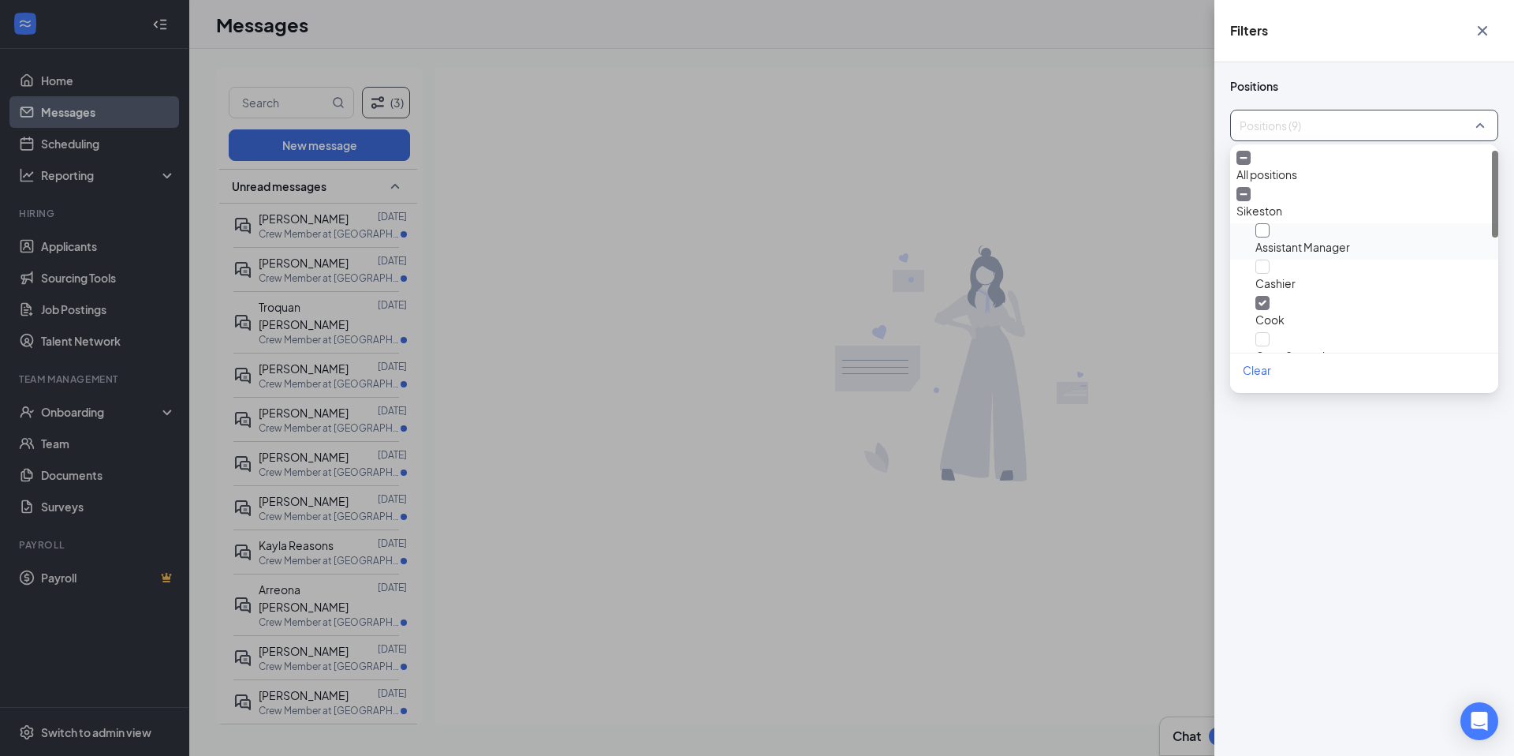
click at [1270, 233] on div at bounding box center [1263, 230] width 14 height 14
click at [1267, 300] on img at bounding box center [1263, 303] width 8 height 6
click at [1267, 233] on img at bounding box center [1263, 229] width 8 height 6
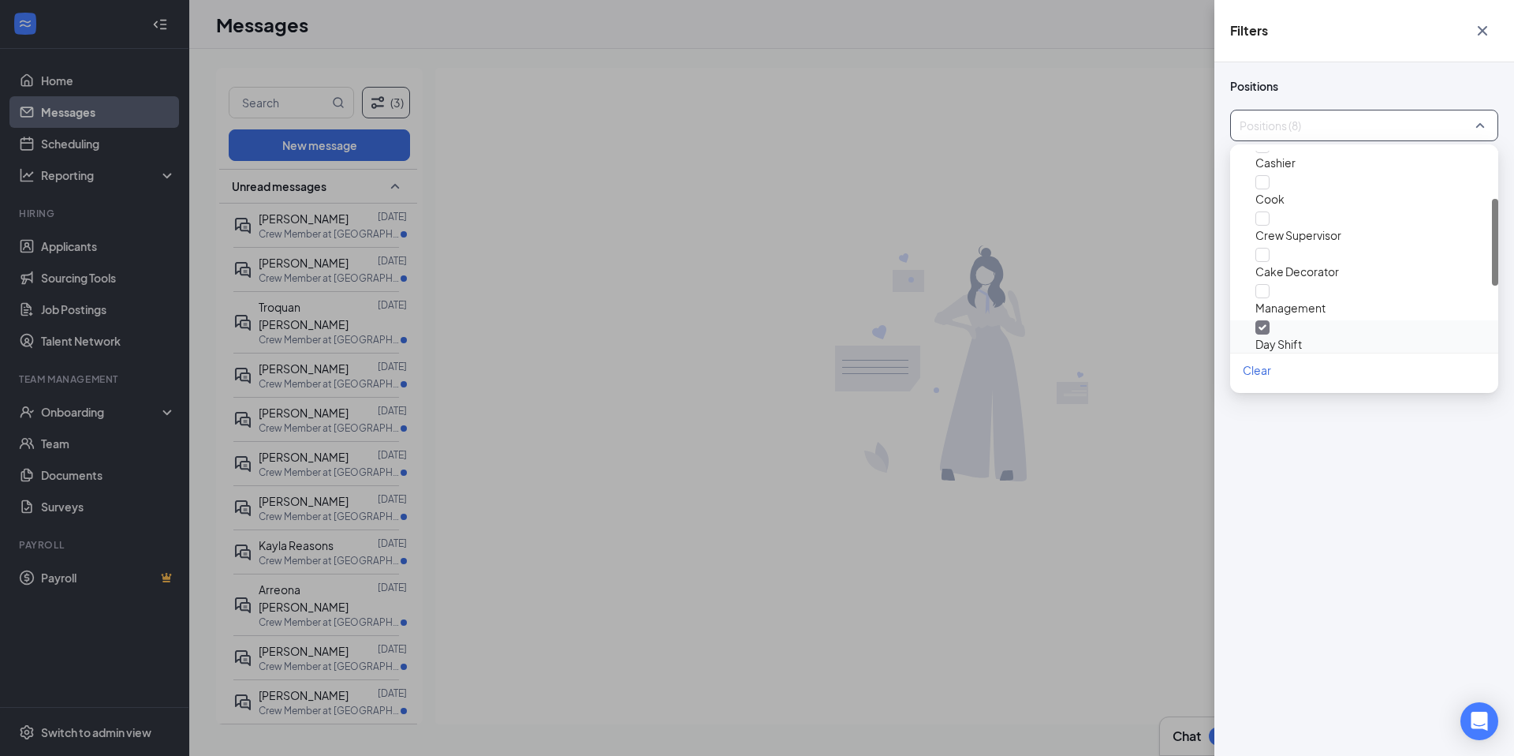
click at [1267, 324] on img at bounding box center [1263, 327] width 8 height 6
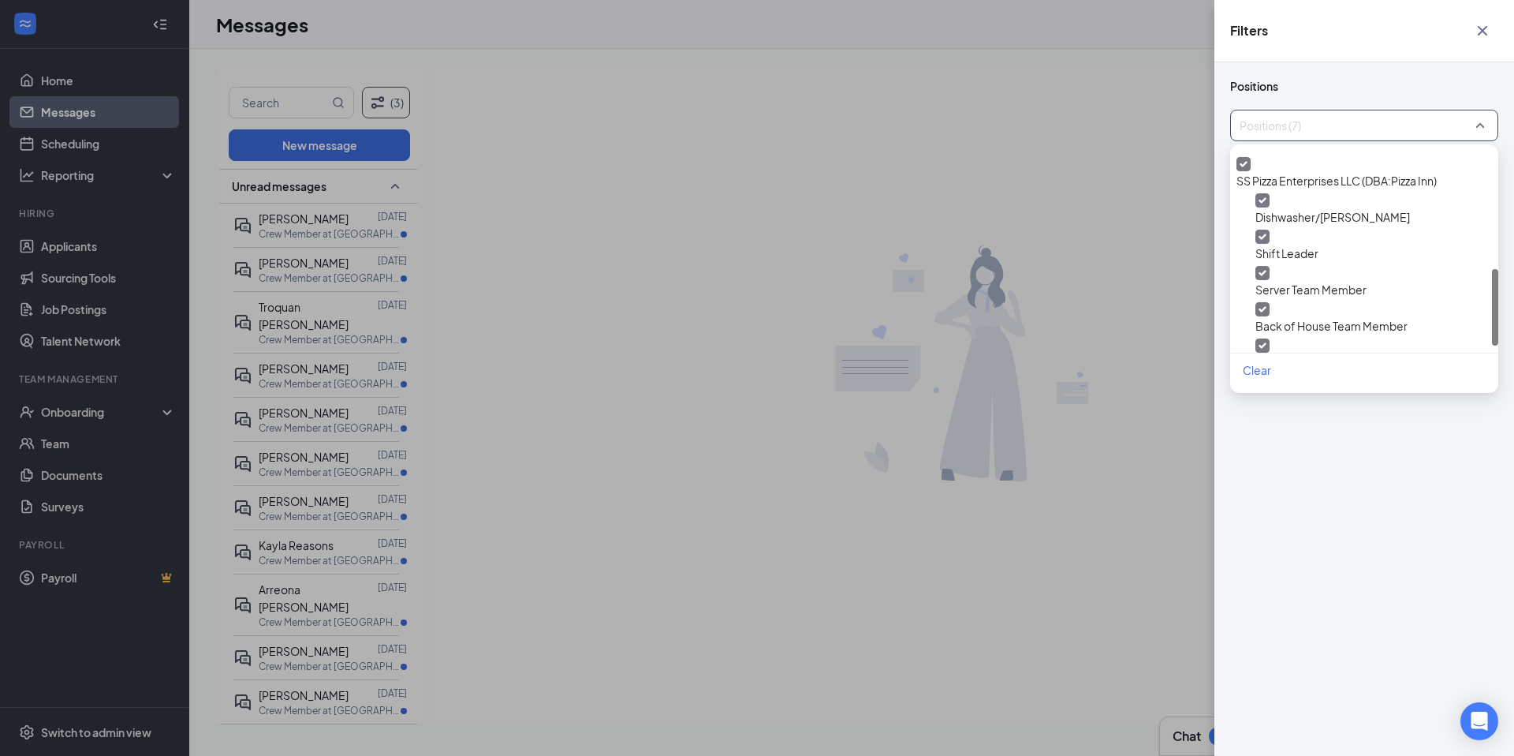
scroll to position [309, 0]
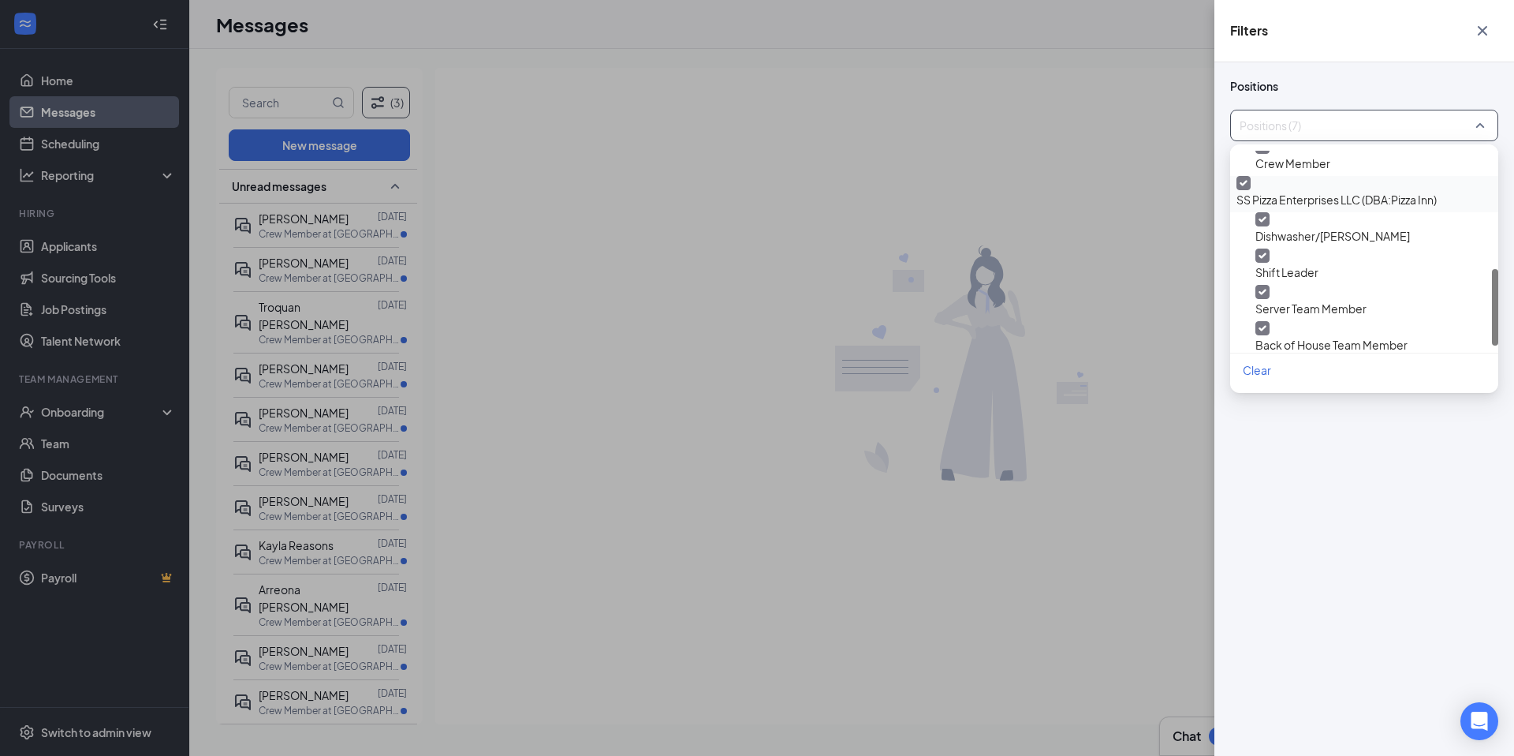
click at [1248, 186] on img at bounding box center [1244, 183] width 8 height 6
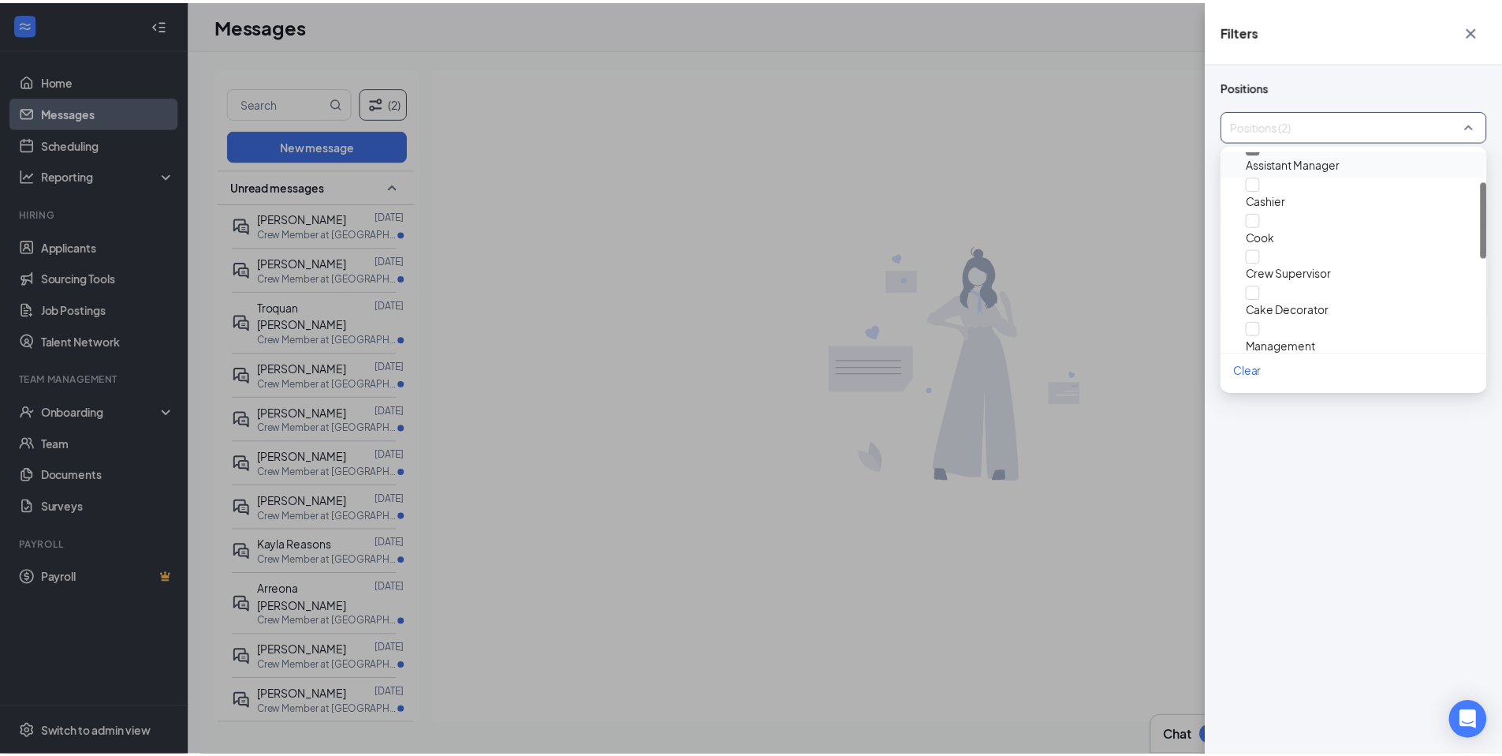
scroll to position [162, 0]
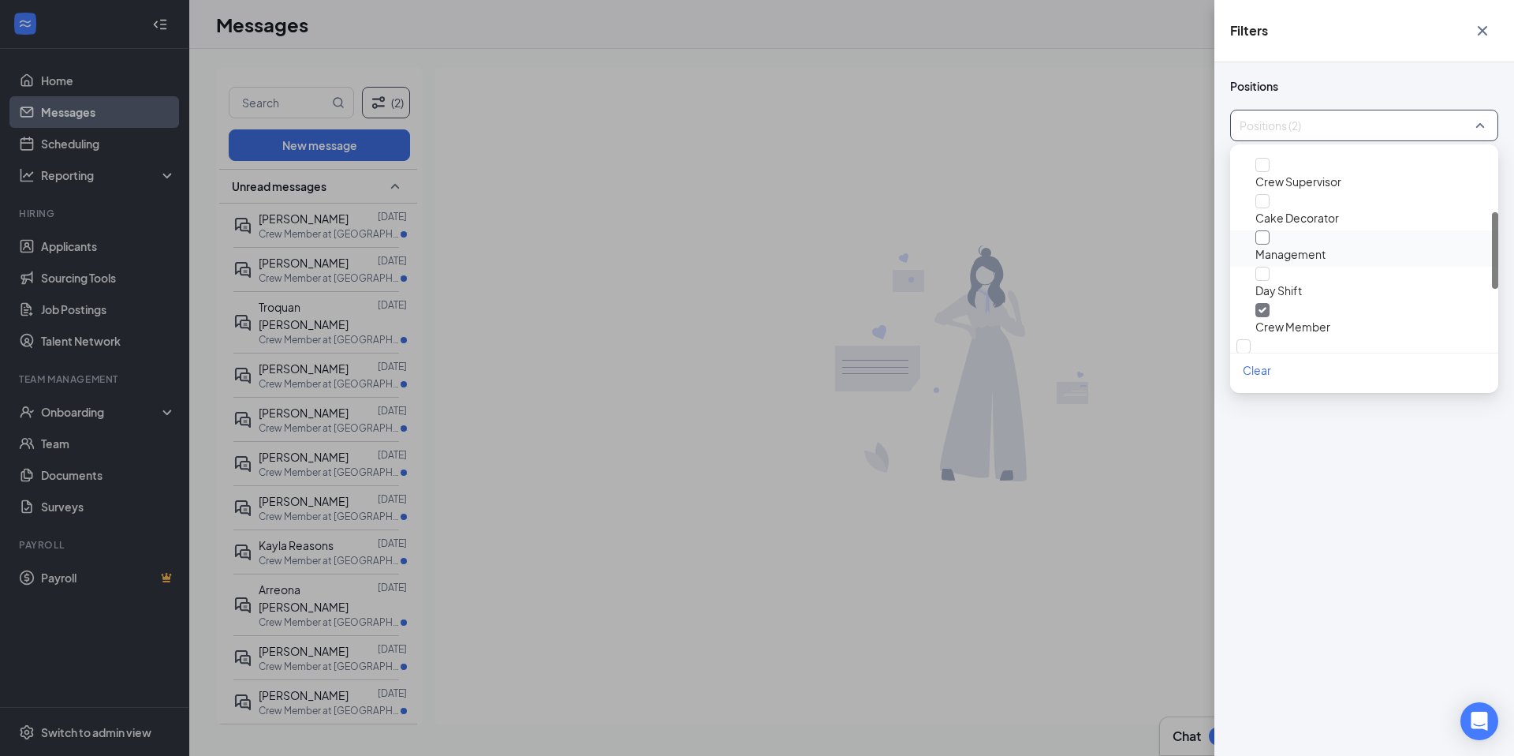
click at [1270, 237] on div at bounding box center [1263, 237] width 14 height 14
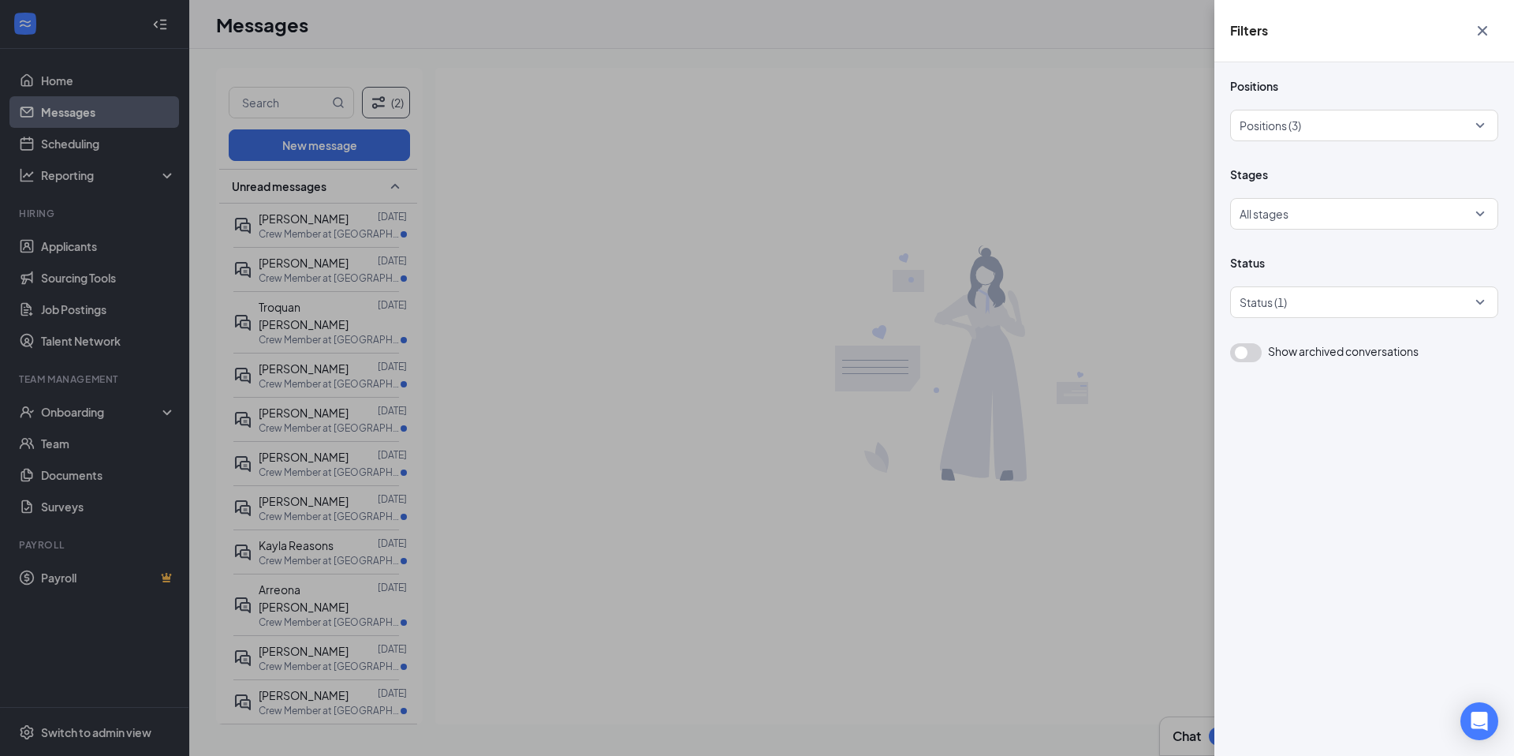
click at [382, 184] on div "Filters Positions Positions (3) Stages All stages Status Status (1) Show archiv…" at bounding box center [757, 378] width 1514 height 756
click at [381, 188] on div "Filters Positions Positions (3) Stages All stages Status Status (1) Show archiv…" at bounding box center [757, 378] width 1514 height 756
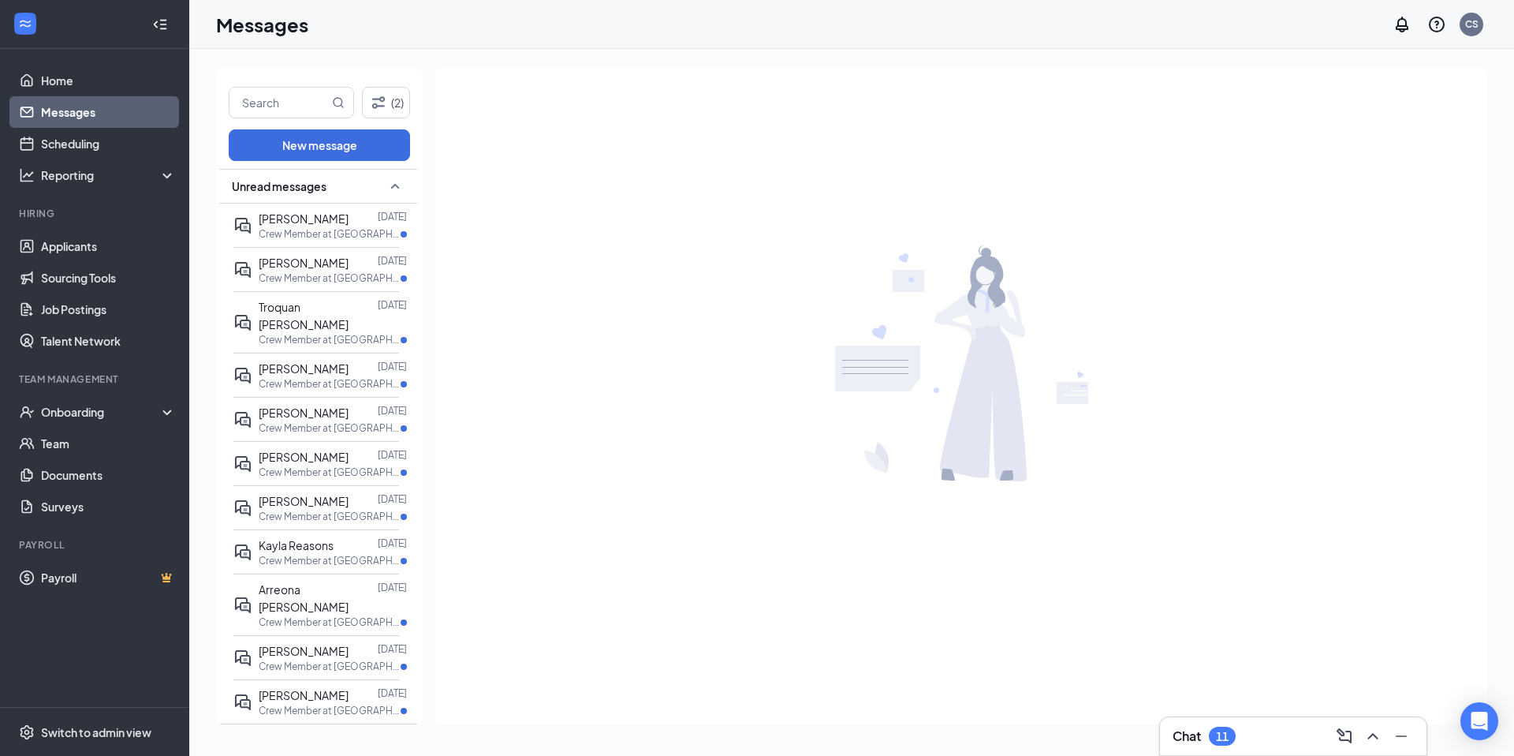
click at [386, 188] on icon "SmallChevronUp" at bounding box center [395, 186] width 19 height 19
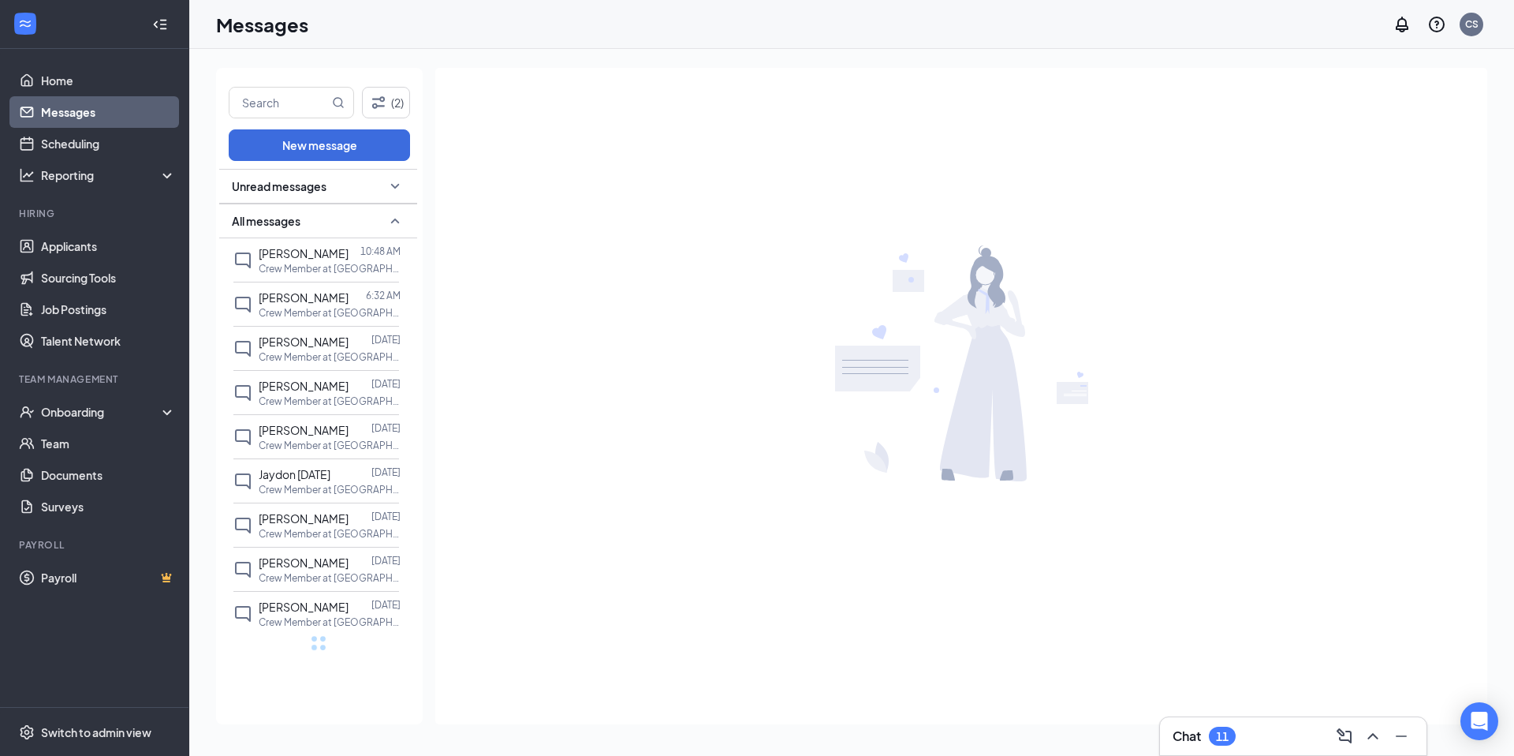
click at [394, 215] on icon "SmallChevronUp" at bounding box center [395, 220] width 19 height 19
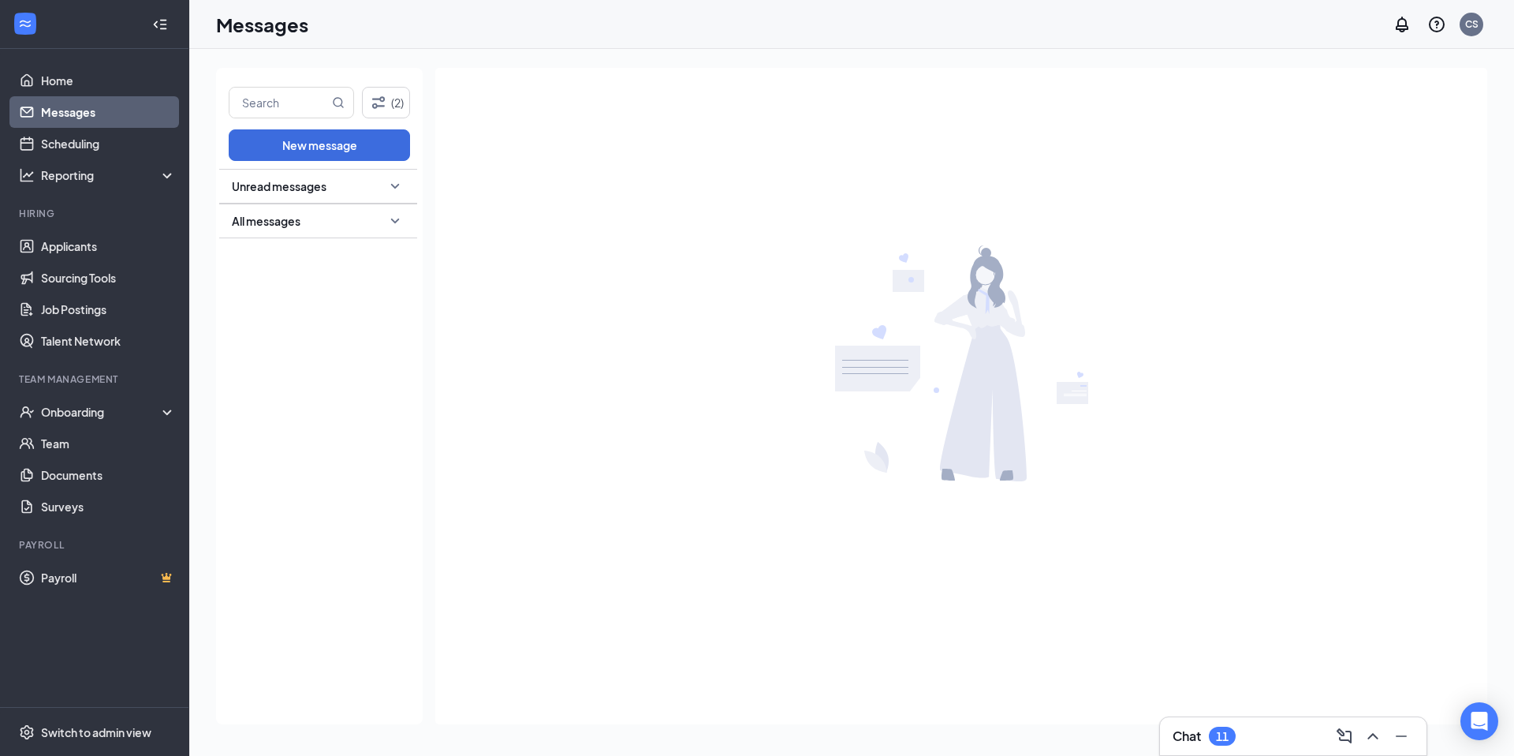
click at [394, 215] on icon "SmallChevronDown" at bounding box center [395, 220] width 19 height 19
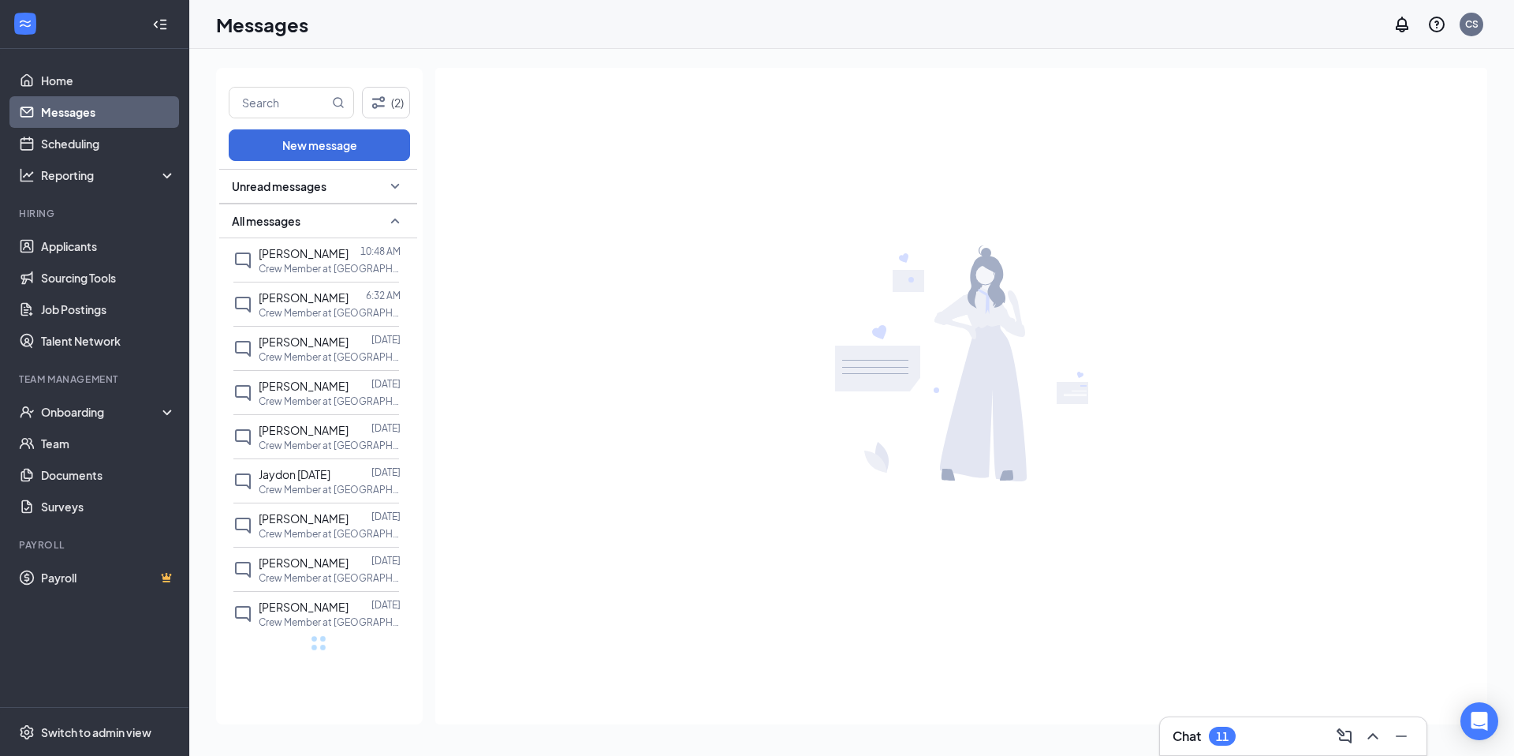
click at [392, 186] on icon "SmallChevronDown" at bounding box center [395, 186] width 19 height 19
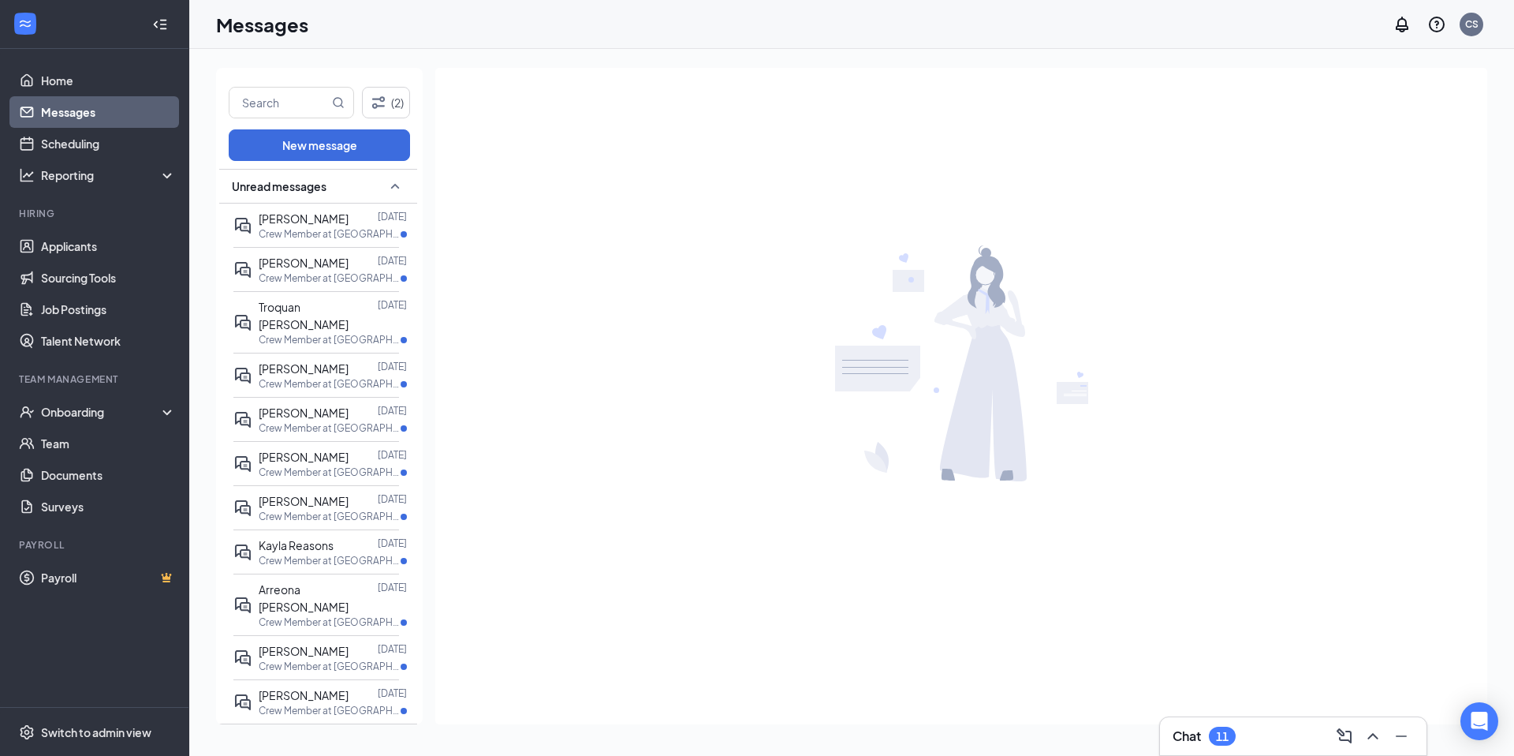
click at [392, 186] on icon "SmallChevronUp" at bounding box center [395, 186] width 19 height 19
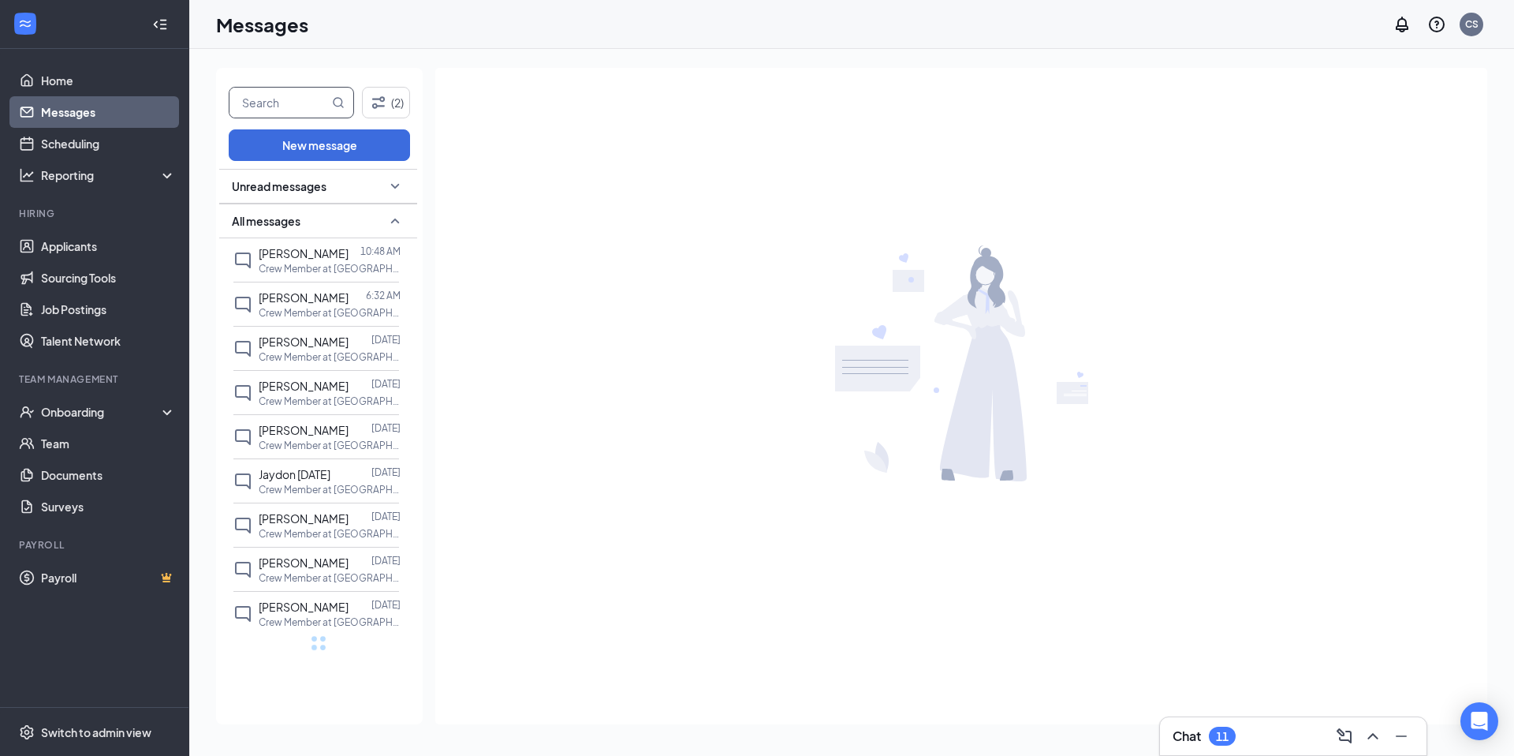
click at [308, 104] on input "text" at bounding box center [278, 103] width 99 height 30
drag, startPoint x: 308, startPoint y: 102, endPoint x: 231, endPoint y: 96, distance: 76.7
click at [232, 96] on input "[PERSON_NAME]" at bounding box center [278, 103] width 99 height 30
click at [1081, 24] on div "Messages CS" at bounding box center [851, 24] width 1325 height 49
click at [1411, 58] on div "[PERSON_NAME] (2) New message Unread messages All messages [PERSON_NAME] 10:48 …" at bounding box center [851, 402] width 1325 height 707
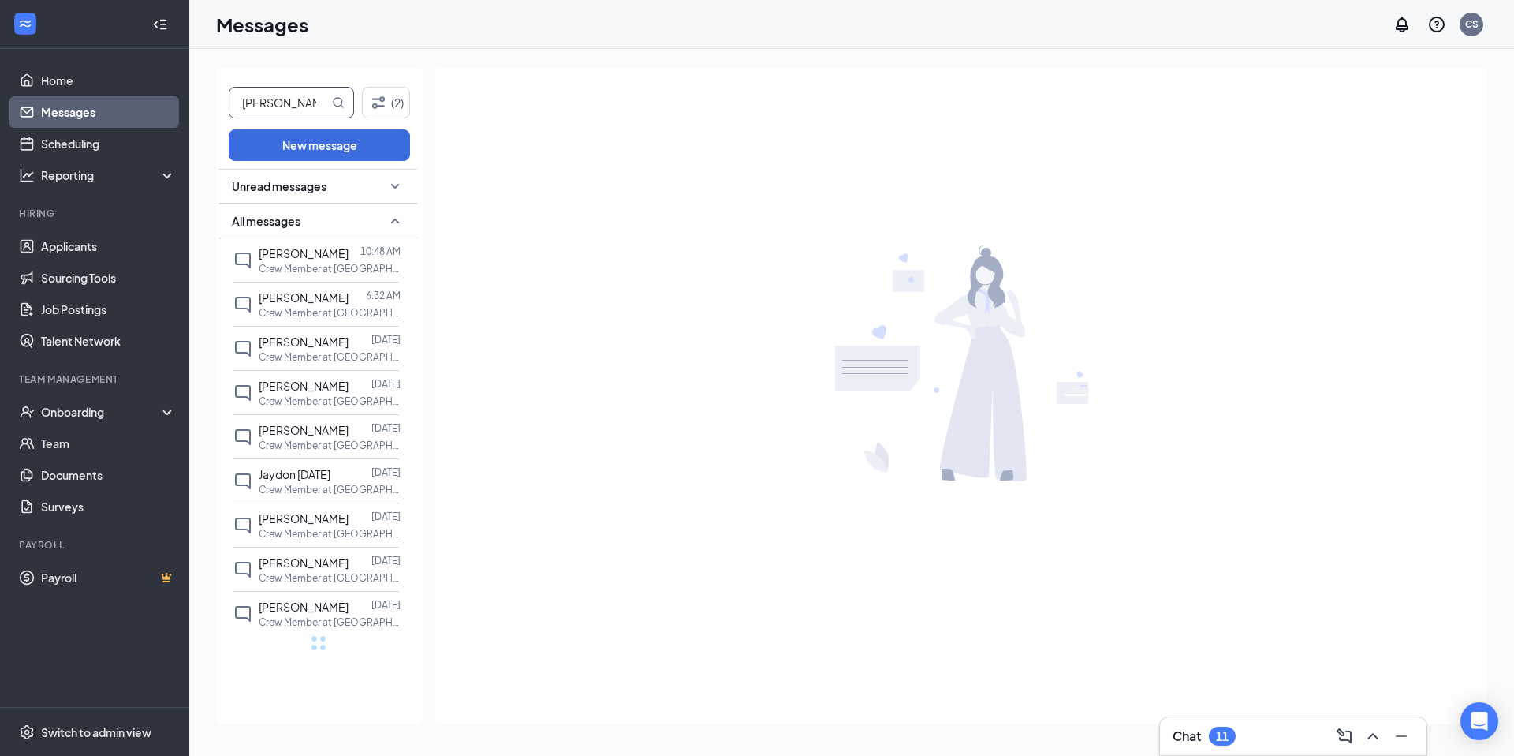
drag, startPoint x: 289, startPoint y: 101, endPoint x: 244, endPoint y: 104, distance: 45.1
click at [244, 104] on input "[PERSON_NAME]" at bounding box center [278, 103] width 99 height 30
type input "t"
type input "[PERSON_NAME]"
click at [73, 81] on link "Home" at bounding box center [108, 81] width 135 height 32
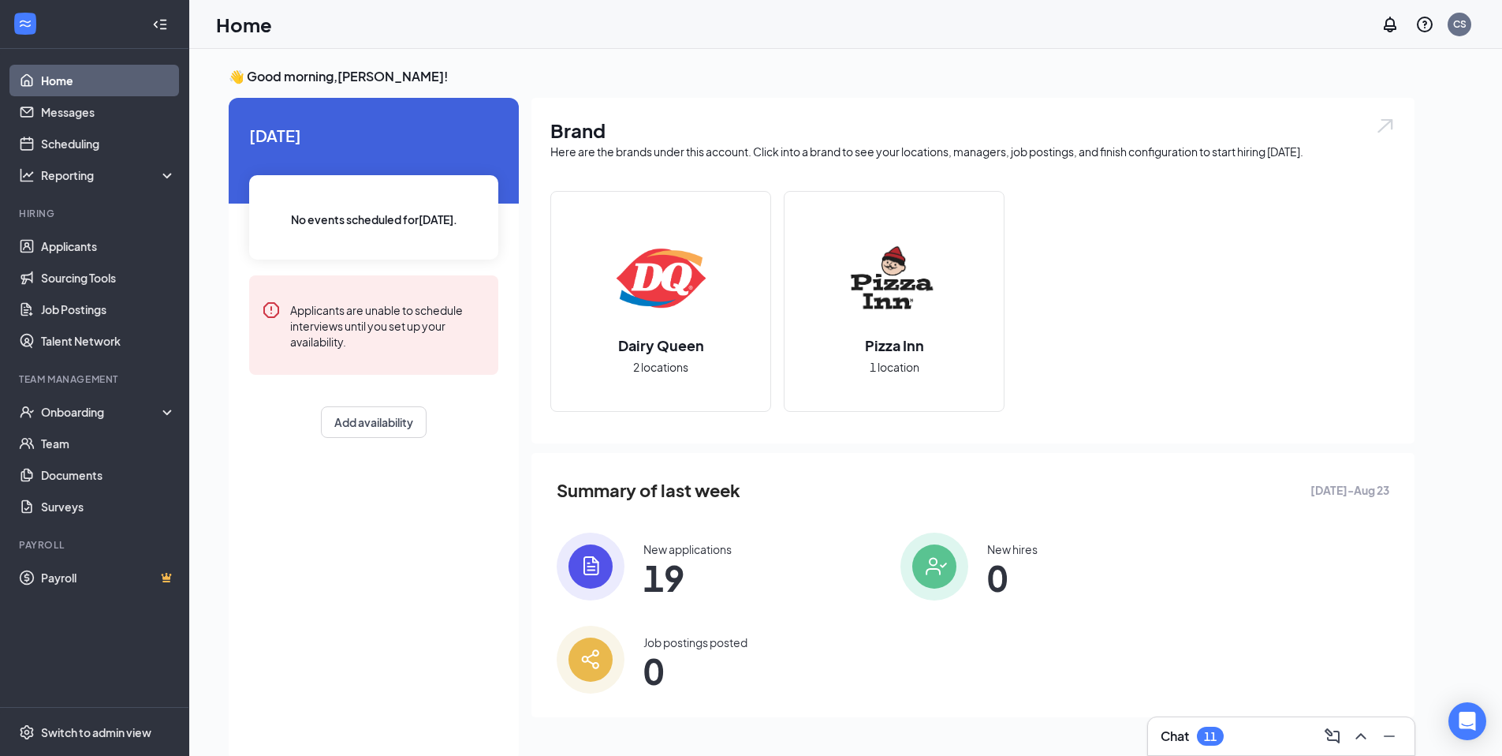
click at [710, 308] on img at bounding box center [660, 278] width 101 height 101
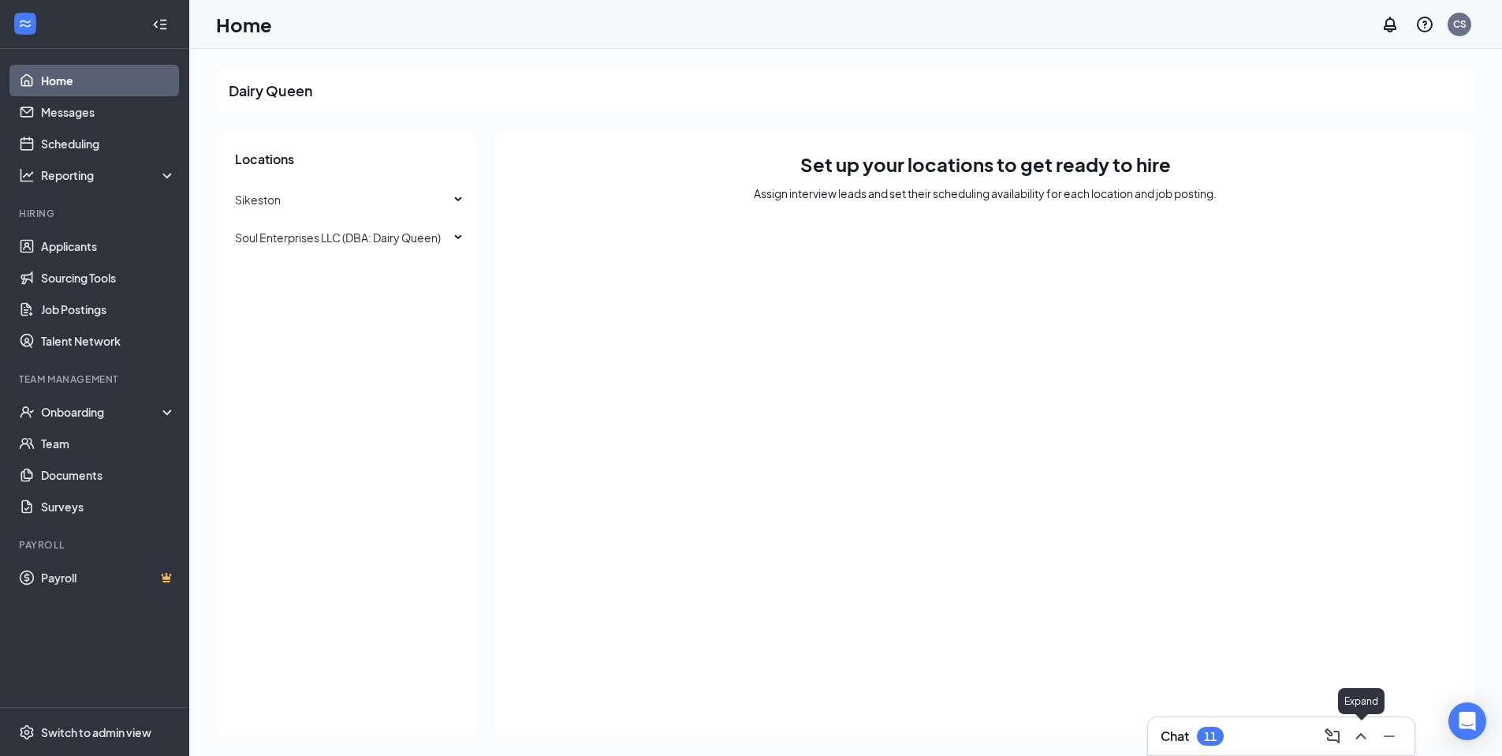
click at [1368, 744] on icon "ChevronUp" at bounding box center [1361, 735] width 19 height 19
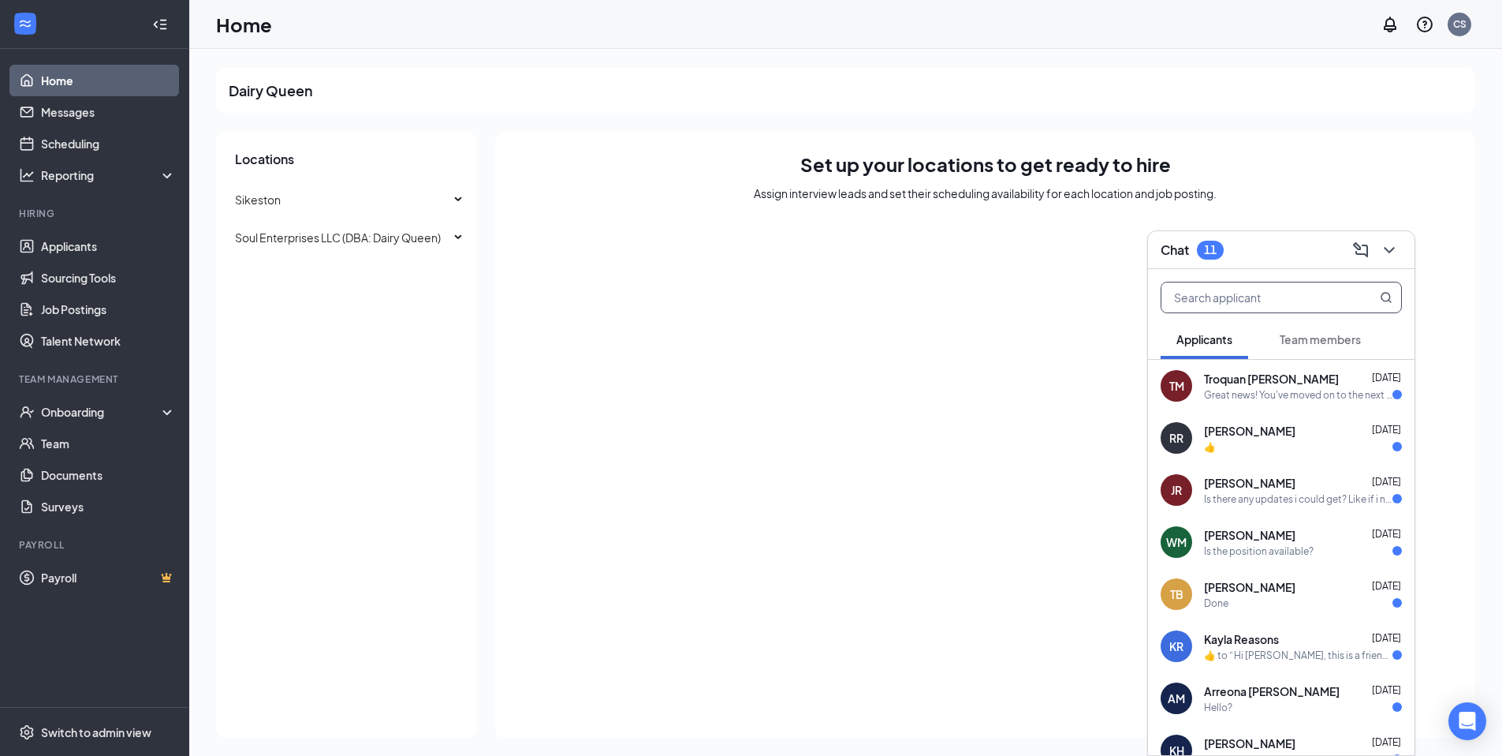
click at [1269, 306] on input "text" at bounding box center [1255, 297] width 187 height 30
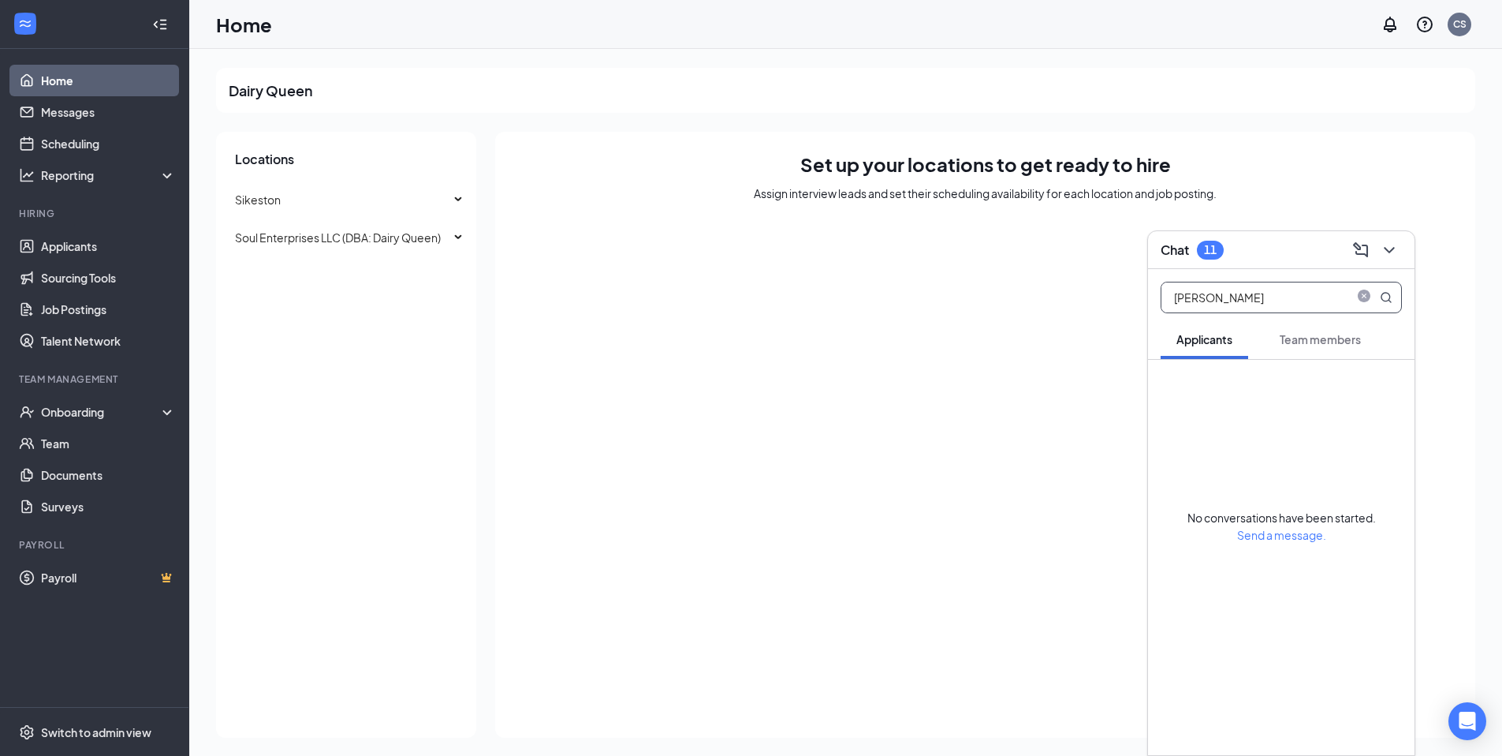
type input "[PERSON_NAME]"
click at [1288, 346] on div "Team members" at bounding box center [1320, 339] width 81 height 16
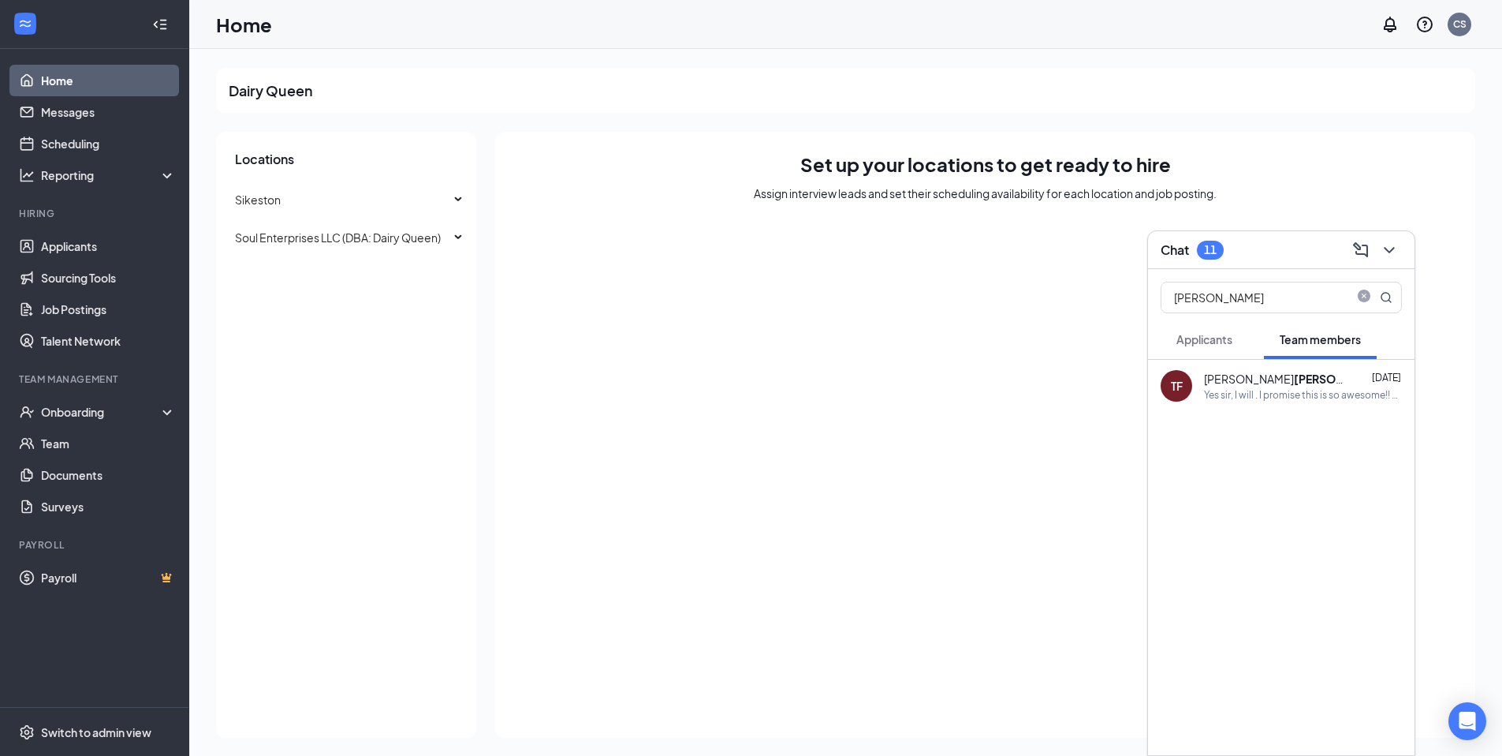
click at [1294, 382] on div "[PERSON_NAME] [DATE]" at bounding box center [1303, 379] width 198 height 16
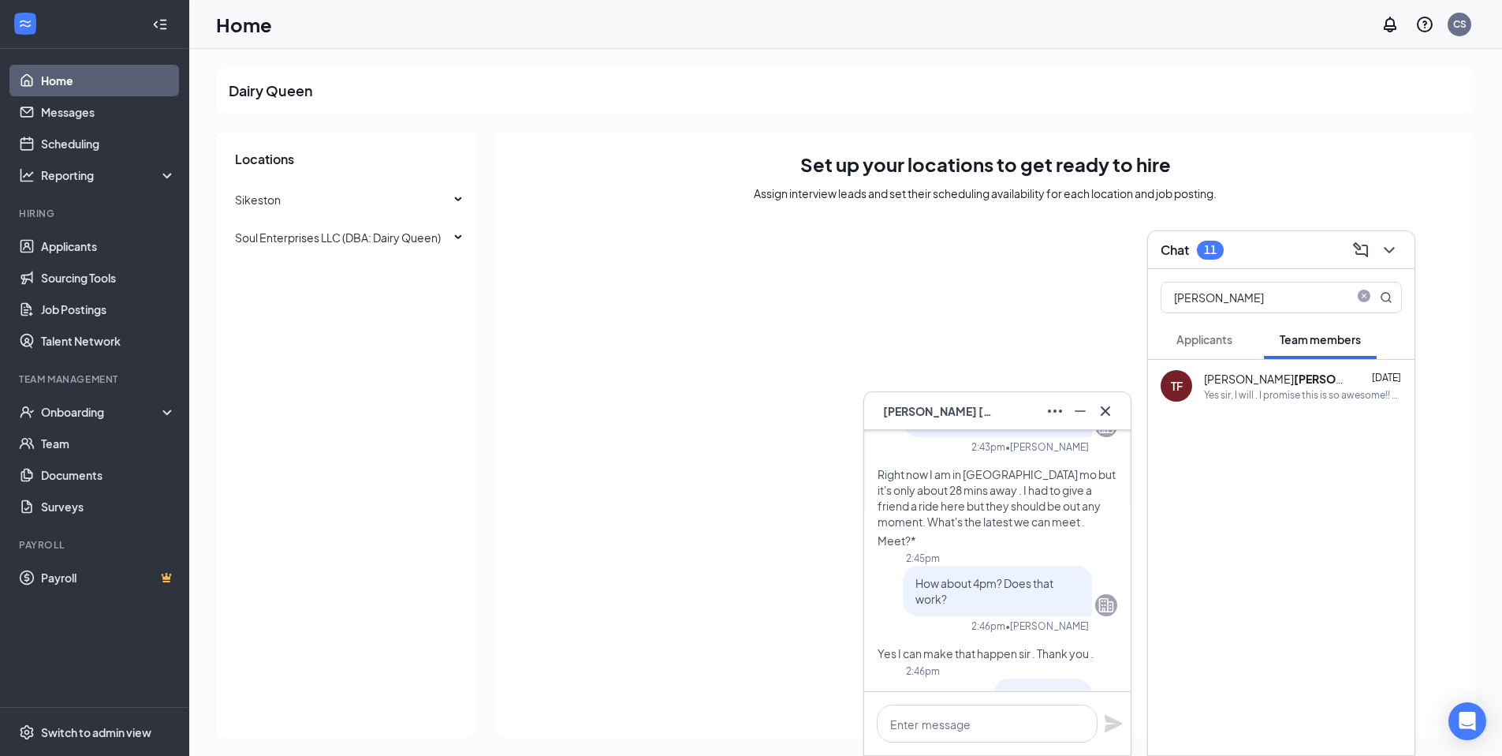
scroll to position [-3426, 0]
